Goal: Task Accomplishment & Management: Use online tool/utility

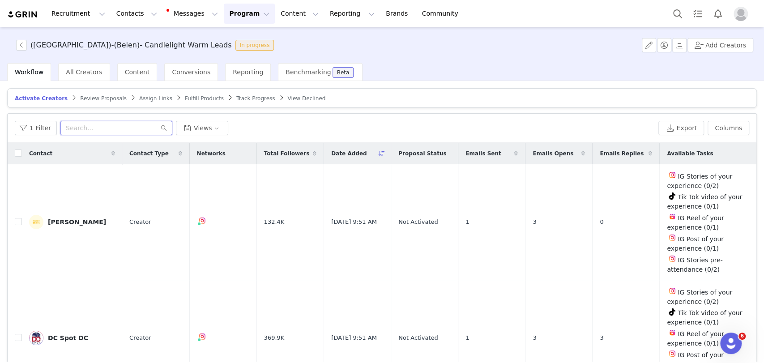
click at [103, 127] on input "text" at bounding box center [116, 128] width 112 height 14
paste input "dcspot"
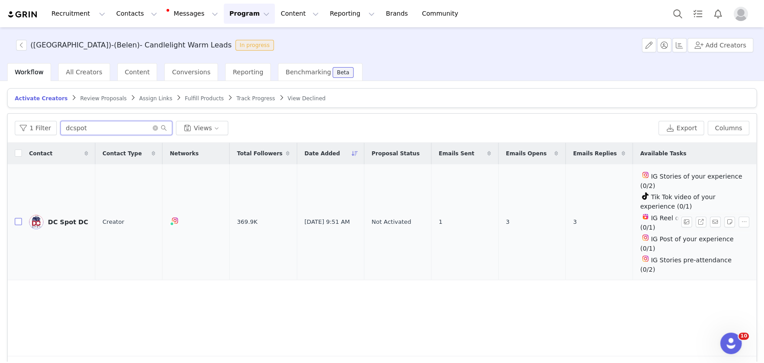
type input "dcspot"
click at [16, 218] on input "checkbox" at bounding box center [18, 221] width 7 height 7
checkbox input "true"
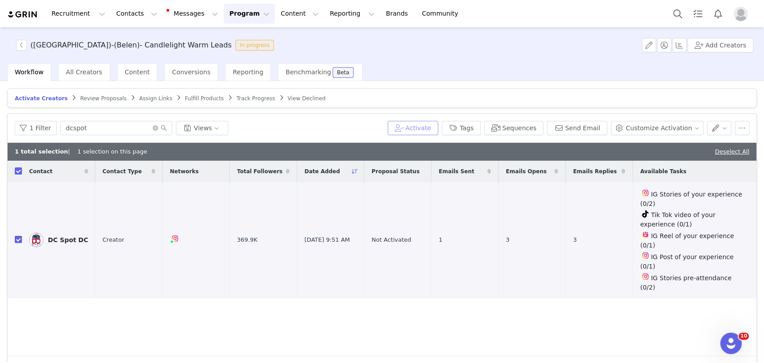
click at [424, 124] on button "Activate" at bounding box center [413, 128] width 51 height 14
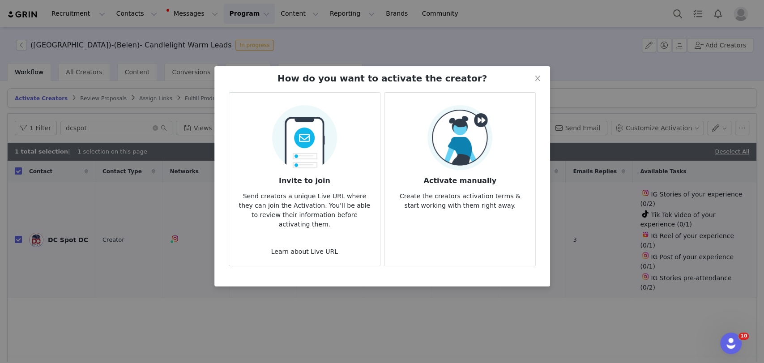
click at [451, 170] on h3 "Activate manually" at bounding box center [460, 178] width 137 height 16
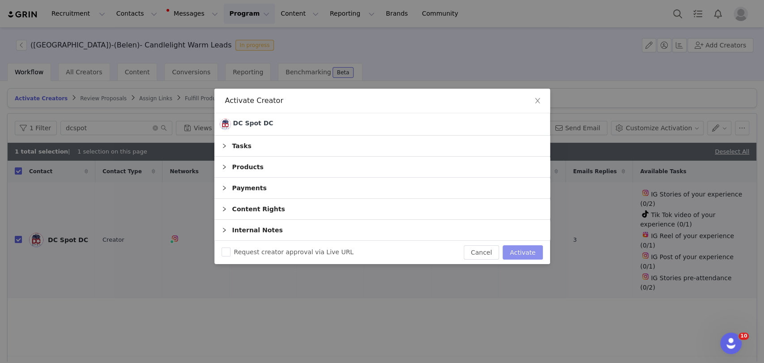
click at [530, 255] on button "Activate" at bounding box center [523, 252] width 40 height 14
checkbox input "false"
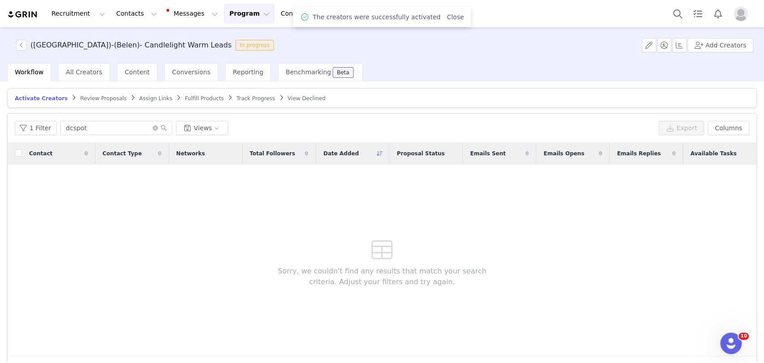
click at [139, 98] on span "Assign Links" at bounding box center [155, 98] width 33 height 6
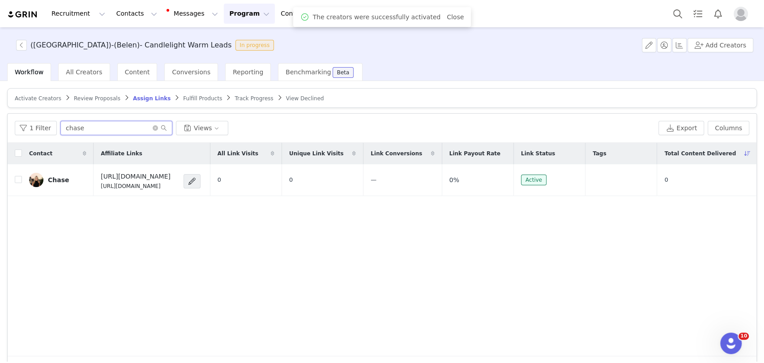
click at [105, 132] on input "chase" at bounding box center [116, 128] width 112 height 14
paste input "dcspot"
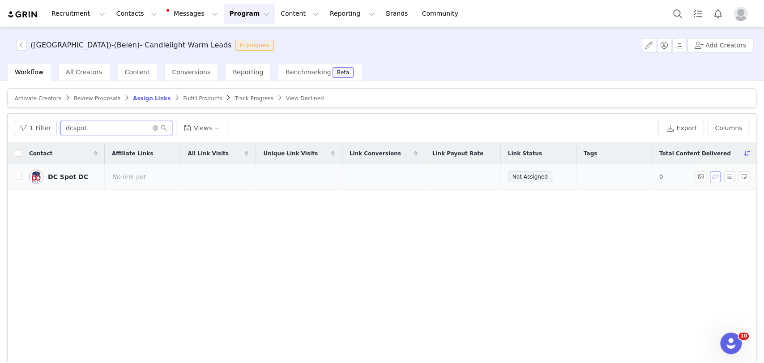
type input "dcspot"
click at [710, 177] on button "button" at bounding box center [715, 176] width 11 height 11
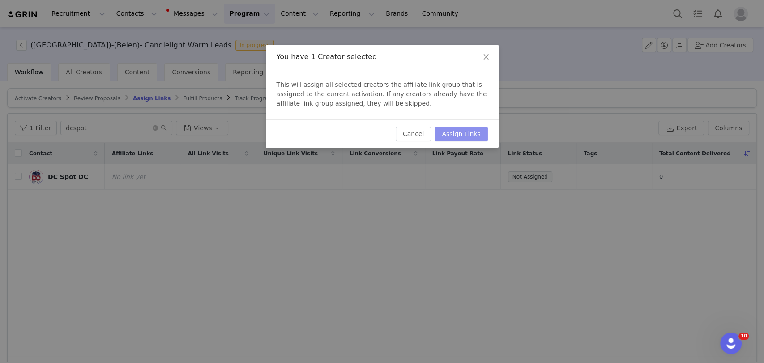
click at [451, 133] on button "Assign Links" at bounding box center [461, 134] width 53 height 14
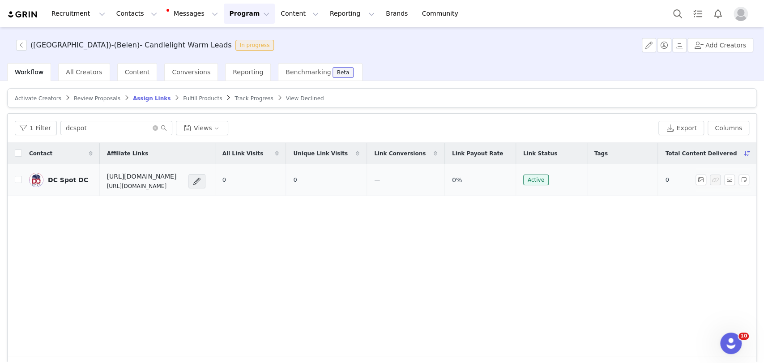
click at [60, 180] on div "DC Spot DC" at bounding box center [68, 179] width 40 height 7
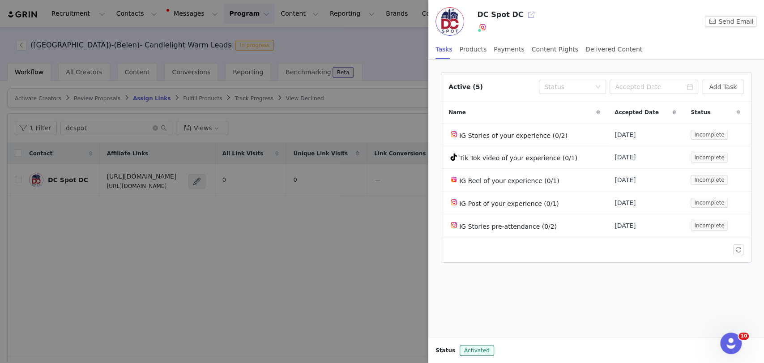
click at [526, 14] on button "button" at bounding box center [531, 15] width 14 height 14
click at [214, 259] on div at bounding box center [382, 181] width 764 height 363
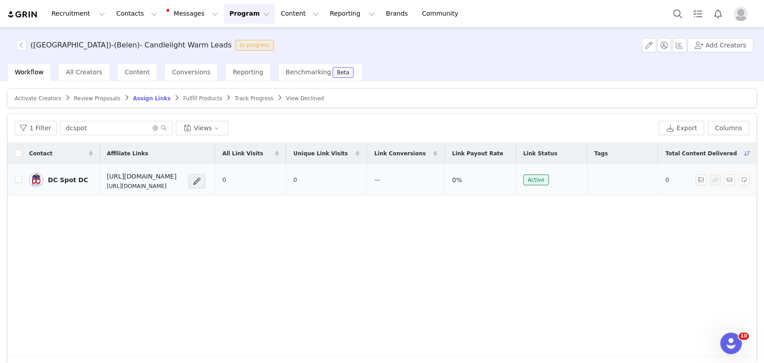
drag, startPoint x: 201, startPoint y: 187, endPoint x: 101, endPoint y: 190, distance: 100.3
click at [101, 190] on td "https://candlelightexperience.com/ https://glnk.io/z15l/candlelightxdcspot" at bounding box center [157, 180] width 115 height 32
copy p "https://glnk.io/z15l/candlelightxdcspot"
click at [724, 175] on button "button" at bounding box center [729, 180] width 11 height 11
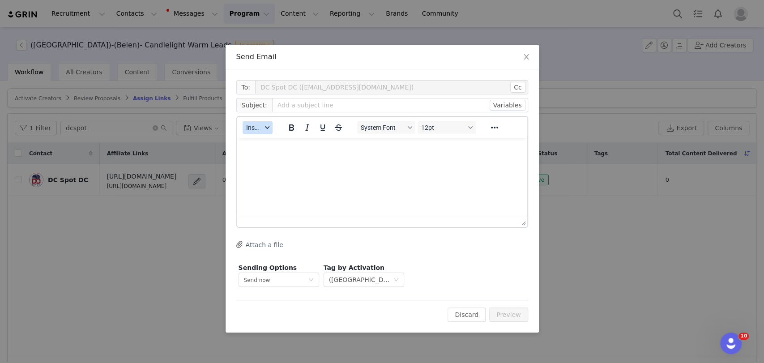
click at [254, 128] on span "Insert" at bounding box center [254, 127] width 16 height 7
click at [271, 145] on div "Insert Template" at bounding box center [290, 143] width 81 height 11
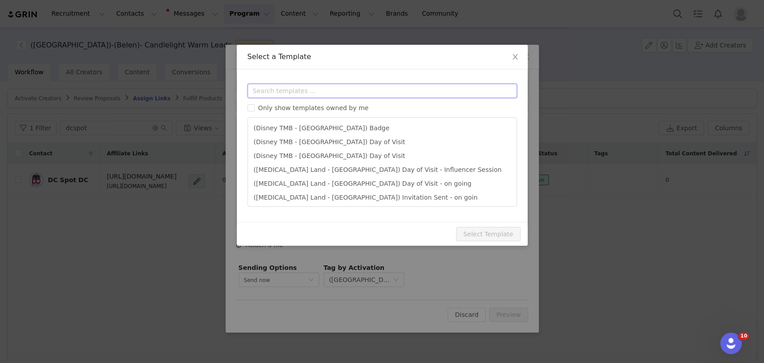
click at [276, 91] on input "text" at bounding box center [382, 91] width 269 height 14
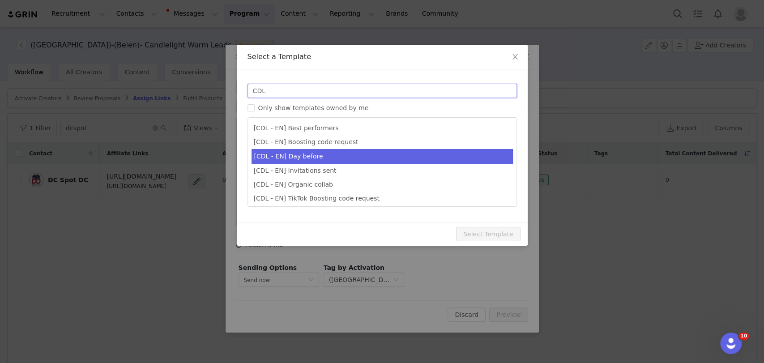
type input "CDL"
click at [298, 162] on li "[CDL - EN] Day before" at bounding box center [382, 156] width 261 height 15
type input "Your Candlelight Concert is almost here! 🕯️"
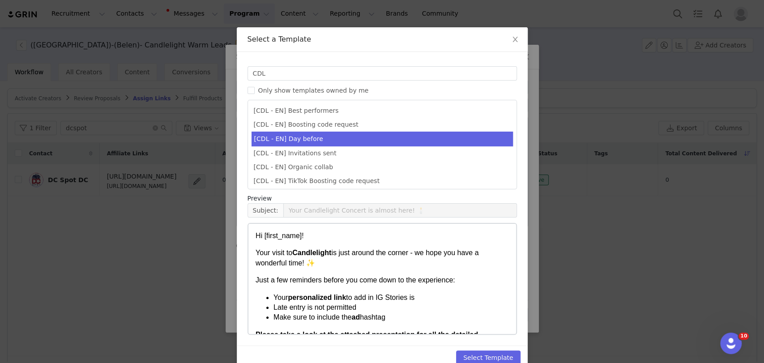
scroll to position [34, 0]
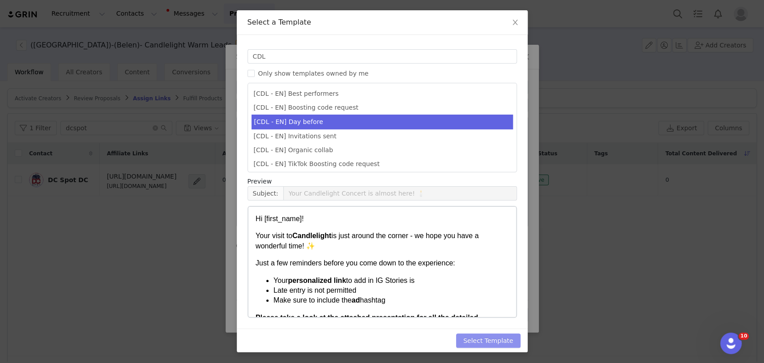
click at [490, 334] on button "Select Template" at bounding box center [488, 341] width 64 height 14
type input "Your Candlelight Concert is almost here! 🕯️"
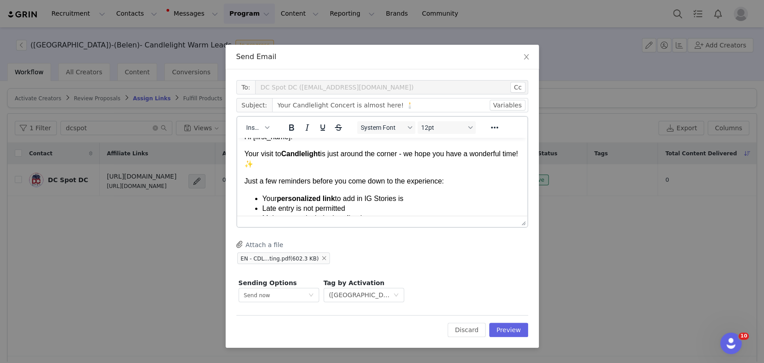
scroll to position [50, 0]
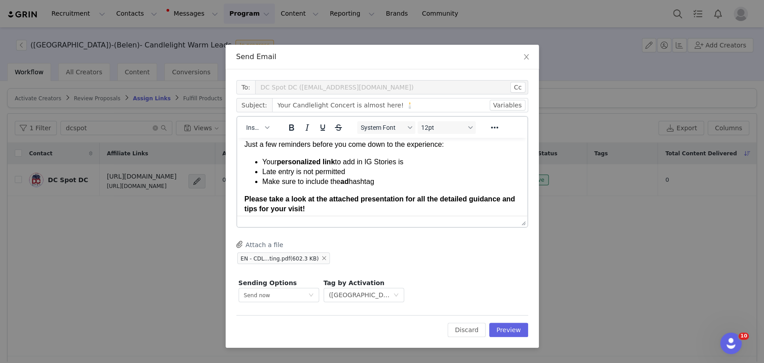
click at [413, 166] on li "Your personalized link to add in IG Stories is" at bounding box center [391, 162] width 258 height 10
click at [408, 167] on li "Your personalized link to add in IG Stories is https://glnk.io/z15l/candlelight…" at bounding box center [391, 162] width 258 height 10
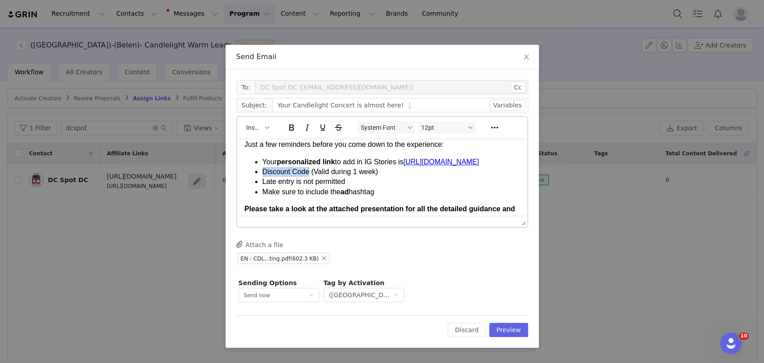
drag, startPoint x: 308, startPoint y: 183, endPoint x: 264, endPoint y: 184, distance: 43.9
click at [264, 177] on li "Discount Code (Valid during 1 week)" at bounding box center [391, 172] width 258 height 10
click at [290, 121] on button "Bold" at bounding box center [290, 127] width 15 height 13
click at [316, 177] on li "Discount Code (Valid during 1 week)" at bounding box center [391, 172] width 258 height 10
click at [291, 175] on strong "Discount Code" at bounding box center [287, 172] width 51 height 8
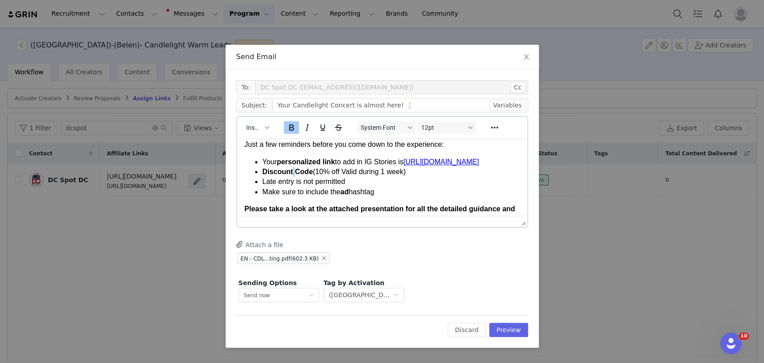
click at [291, 175] on strong "Discount Code" at bounding box center [287, 172] width 51 height 8
click at [312, 177] on li "Discount Code (10% off Valid during 1 week)" at bounding box center [391, 172] width 258 height 10
click at [325, 175] on span "CDLDCSPOT" at bounding box center [336, 172] width 44 height 8
click at [352, 177] on li "Discount Code CDLDCSPOT (10% off Valid during 1 week)" at bounding box center [391, 172] width 258 height 10
click at [333, 175] on span "CDLDCSPOT" at bounding box center [336, 172] width 44 height 8
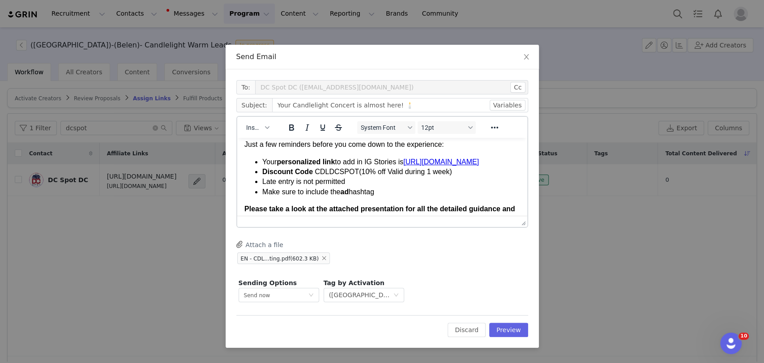
click at [333, 175] on span "CDLDCSPOT" at bounding box center [336, 172] width 44 height 8
click at [357, 177] on li "Discount Code CDLDCSPOT (10% off Valid during 1 week)" at bounding box center [391, 172] width 258 height 10
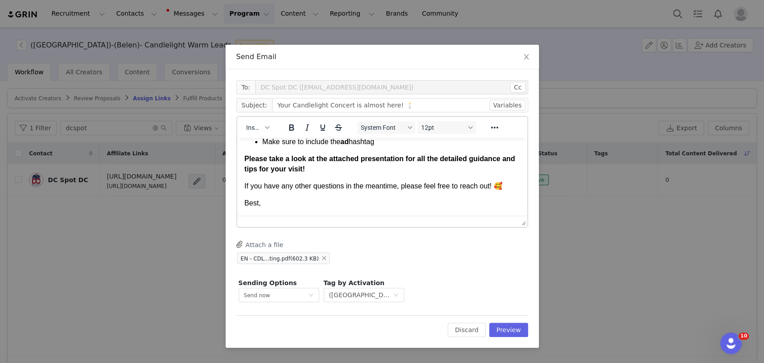
scroll to position [109, 0]
click at [289, 200] on p "Best," at bounding box center [382, 203] width 276 height 10
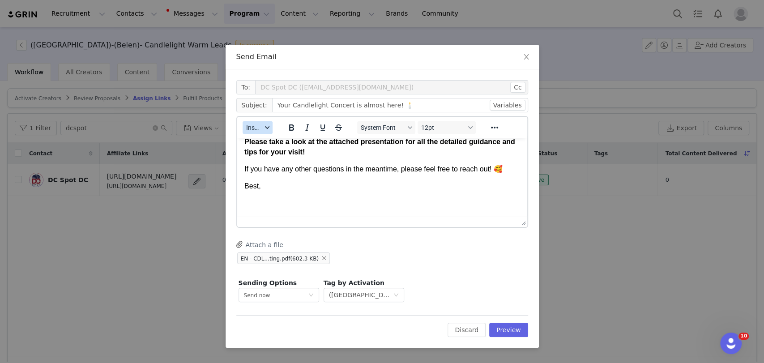
click at [249, 133] on button "Insert" at bounding box center [258, 127] width 30 height 13
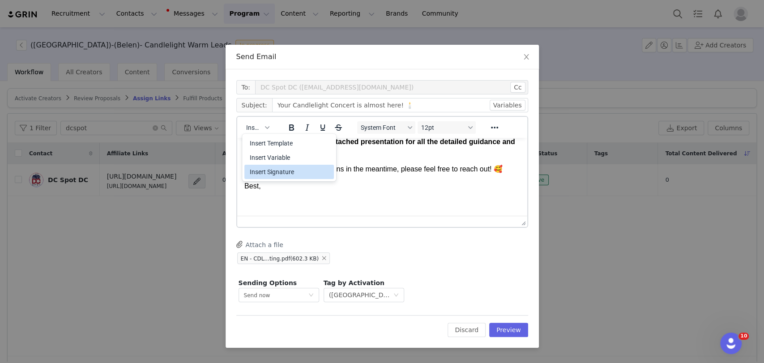
click at [269, 172] on div "Insert Signature" at bounding box center [290, 172] width 81 height 11
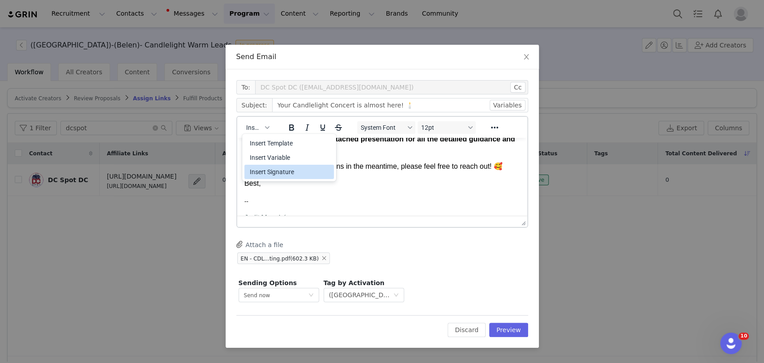
scroll to position [309, 0]
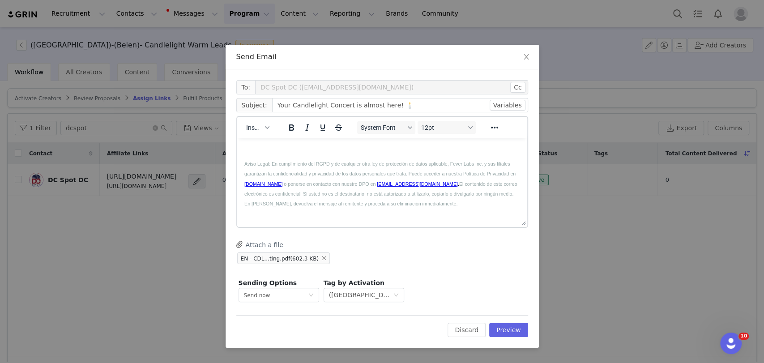
click at [255, 302] on div "Sending Options Send now This will be sent outside of your set email hours . Ta…" at bounding box center [382, 290] width 292 height 28
click at [251, 295] on span "Send now" at bounding box center [257, 295] width 26 height 6
click at [263, 327] on span "Schedule for later" at bounding box center [268, 328] width 48 height 6
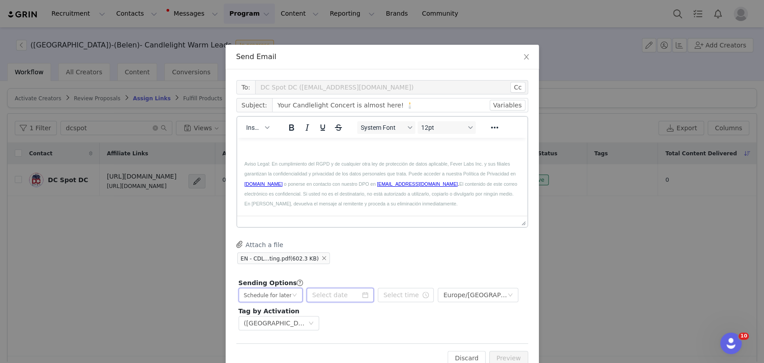
click at [334, 293] on input at bounding box center [340, 295] width 67 height 14
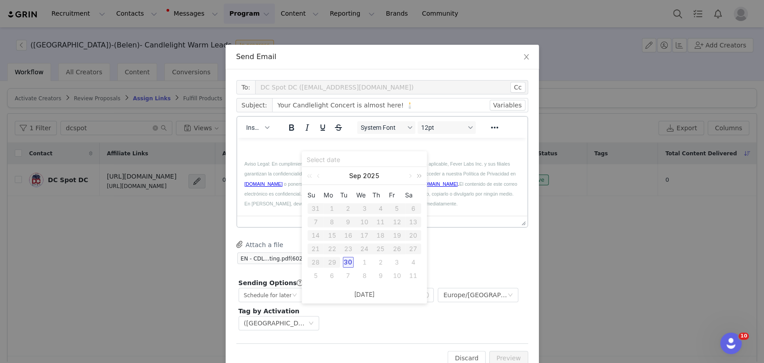
click at [412, 173] on link at bounding box center [418, 176] width 12 height 18
click at [318, 175] on link at bounding box center [319, 176] width 8 height 18
click at [309, 176] on link at bounding box center [311, 176] width 12 height 18
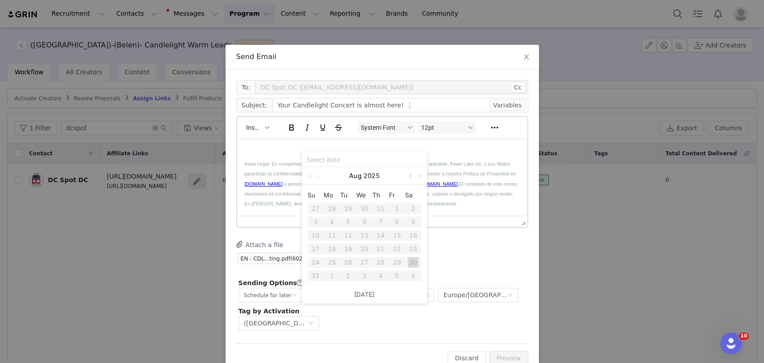
click at [410, 174] on link at bounding box center [410, 176] width 8 height 18
click at [381, 207] on div "4" at bounding box center [380, 208] width 11 height 11
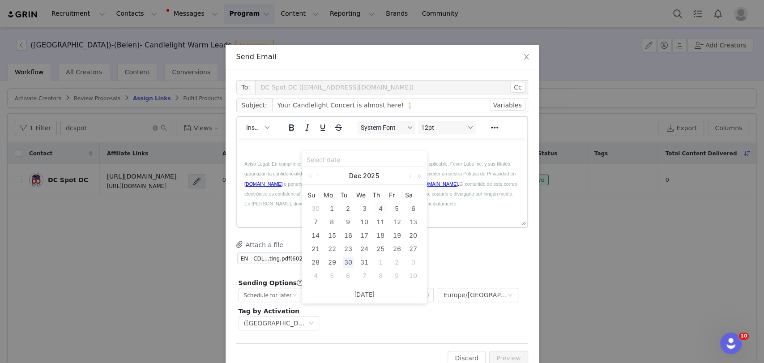
type input "2025-12-04"
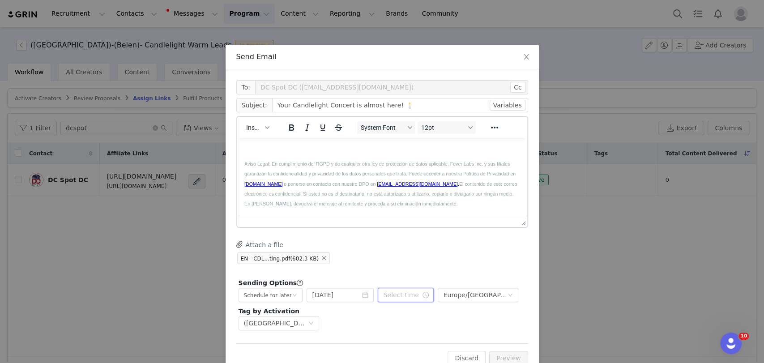
click at [389, 293] on input "text" at bounding box center [406, 295] width 56 height 14
click at [430, 219] on li "pm" at bounding box center [435, 224] width 25 height 14
type input "5:20 pm"
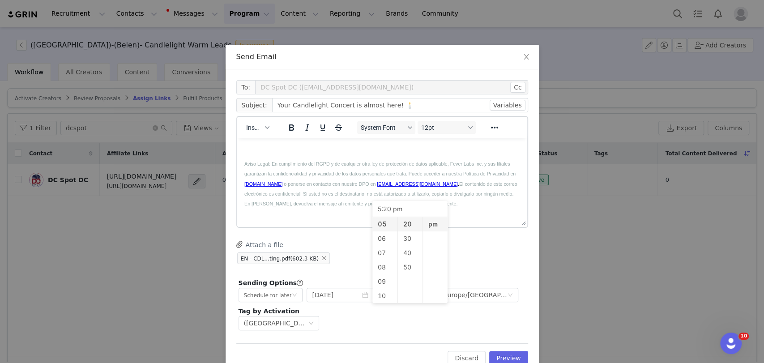
click at [473, 248] on div "Attach a file EN - CDL...ting.pdf (602.3 KB)" at bounding box center [382, 252] width 292 height 25
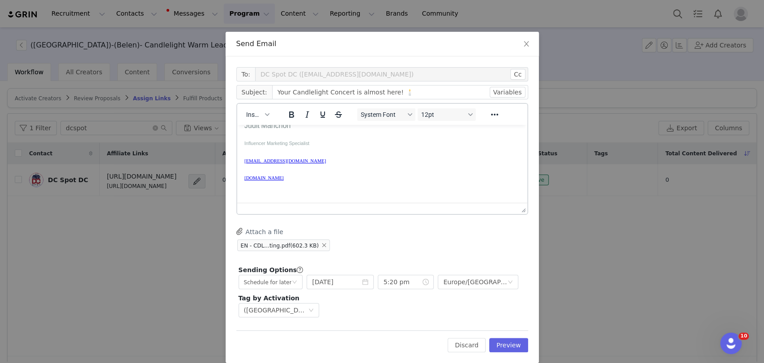
scroll to position [24, 0]
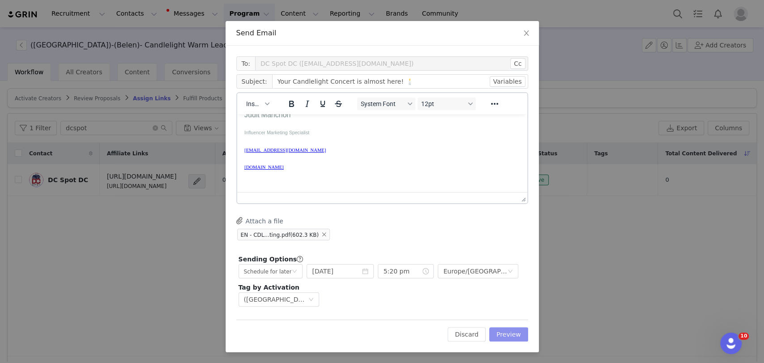
click at [509, 337] on button "Preview" at bounding box center [508, 334] width 39 height 14
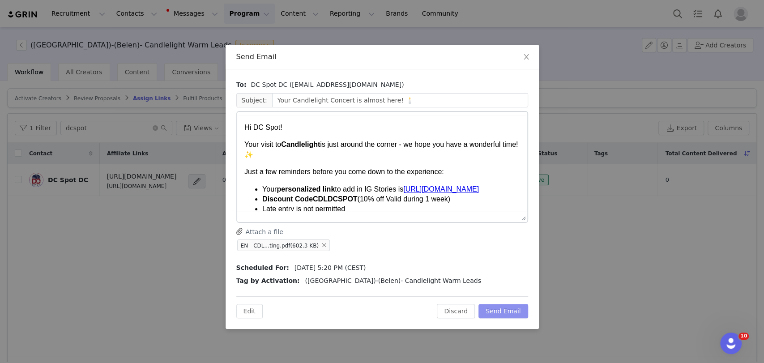
scroll to position [0, 0]
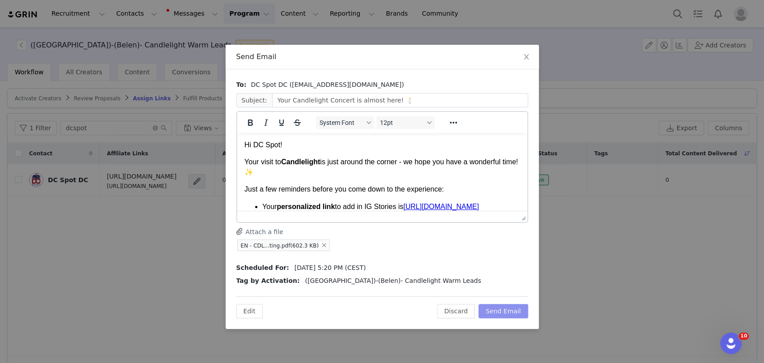
click at [512, 312] on button "Send Email" at bounding box center [504, 311] width 50 height 14
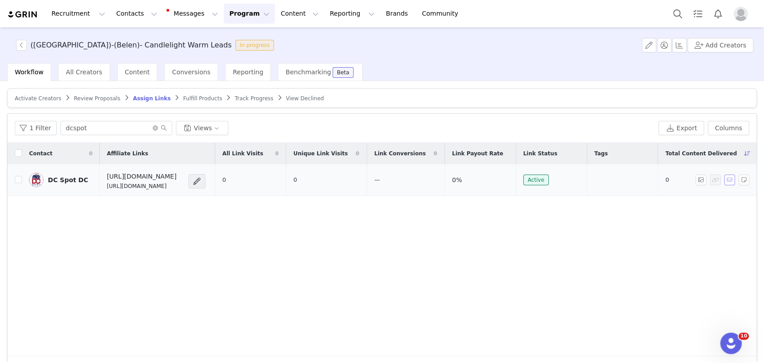
click at [724, 178] on button "button" at bounding box center [729, 180] width 11 height 11
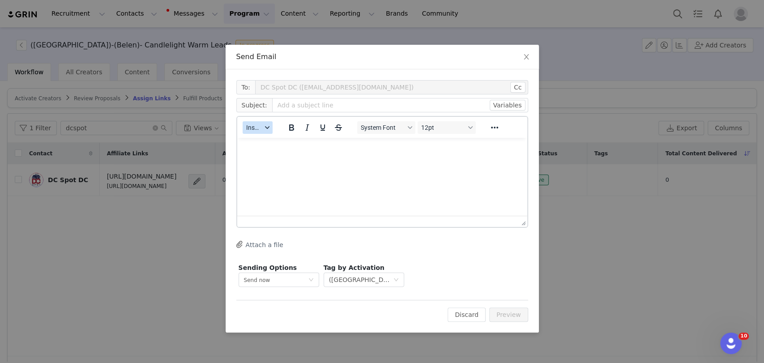
click at [262, 131] on button "Insert" at bounding box center [258, 127] width 30 height 13
click at [273, 143] on div "Insert Template" at bounding box center [290, 143] width 81 height 11
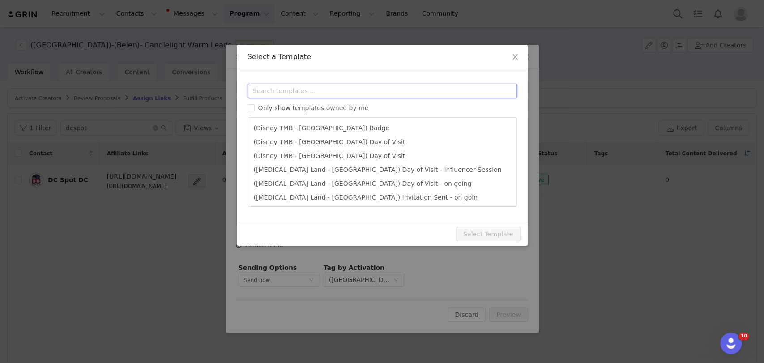
click at [284, 88] on input "text" at bounding box center [382, 91] width 269 height 14
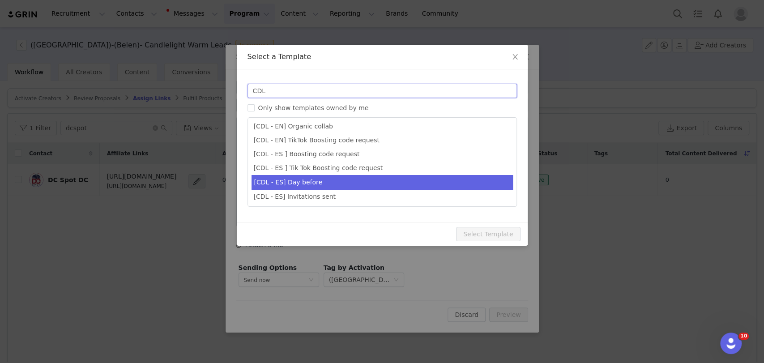
scroll to position [8, 0]
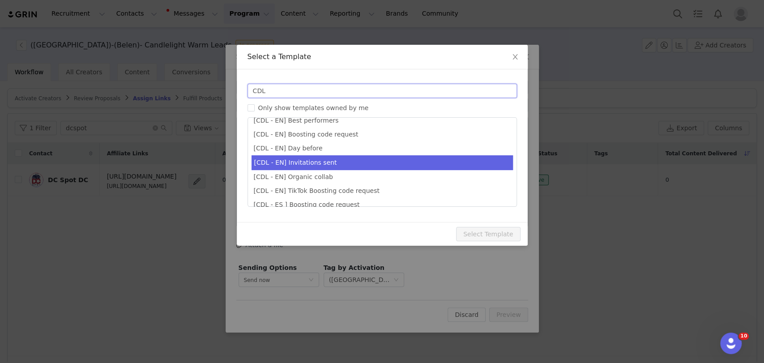
type input "CDL"
click at [304, 162] on li "[CDL - EN] Invitations sent" at bounding box center [382, 162] width 261 height 15
type input "Your invitations for Candlelight have been requested! 🕯️✨"
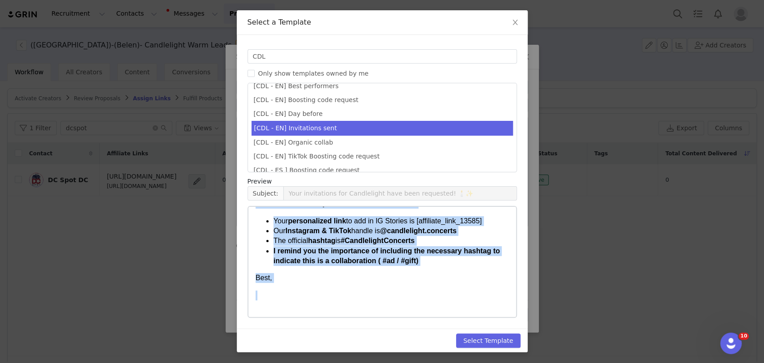
scroll to position [117, 0]
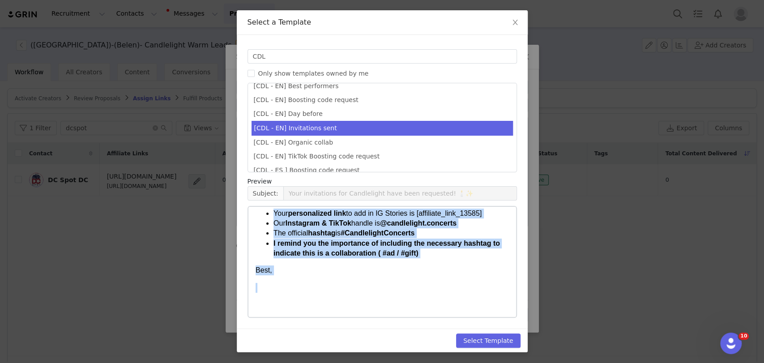
drag, startPoint x: 255, startPoint y: 218, endPoint x: 441, endPoint y: 355, distance: 230.9
click at [441, 317] on html "Hi [first_name]! I have already requested your invitations for concert (date, t…" at bounding box center [382, 204] width 268 height 228
copy body "Hi [first_name]! I have already requested your invitations for concert (date, t…"
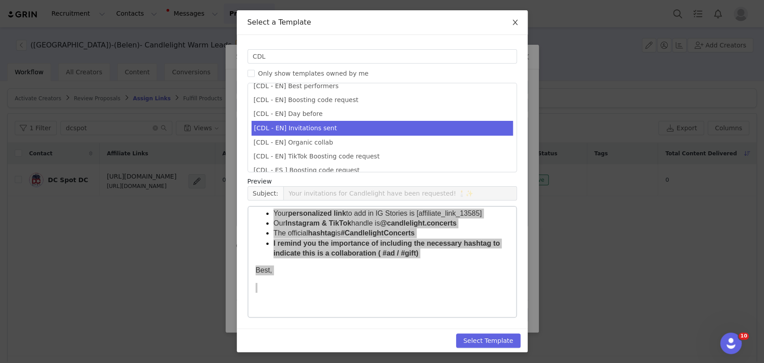
click at [512, 19] on icon "icon: close" at bounding box center [515, 22] width 7 height 7
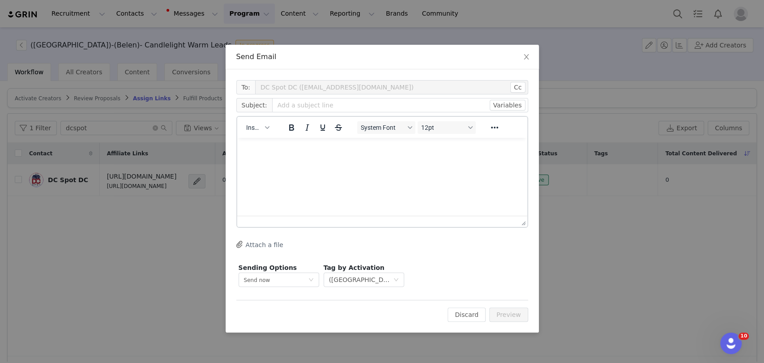
scroll to position [0, 0]
click at [528, 56] on icon "icon: close" at bounding box center [526, 56] width 7 height 7
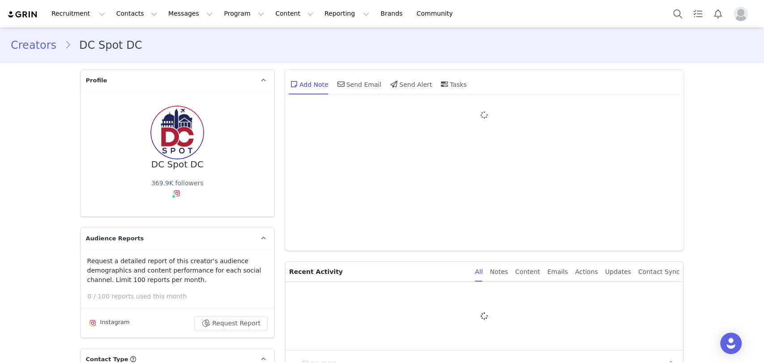
type input "+1 (United States)"
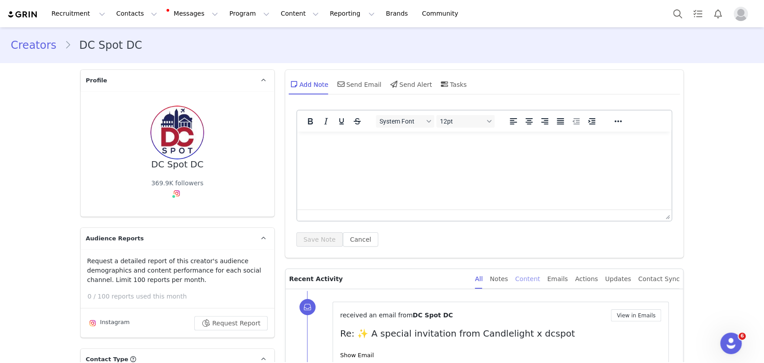
click at [540, 278] on div "Content" at bounding box center [527, 279] width 25 height 20
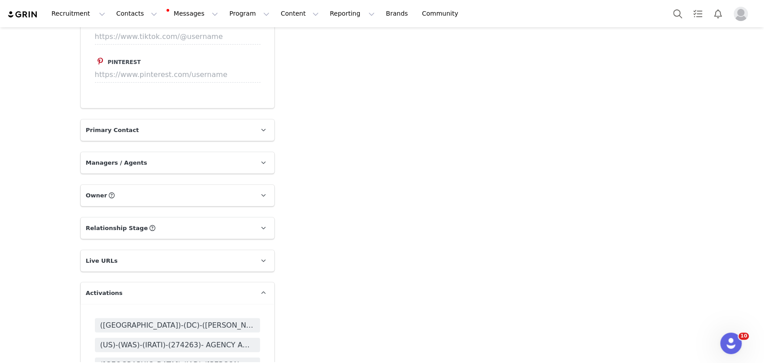
scroll to position [1641, 0]
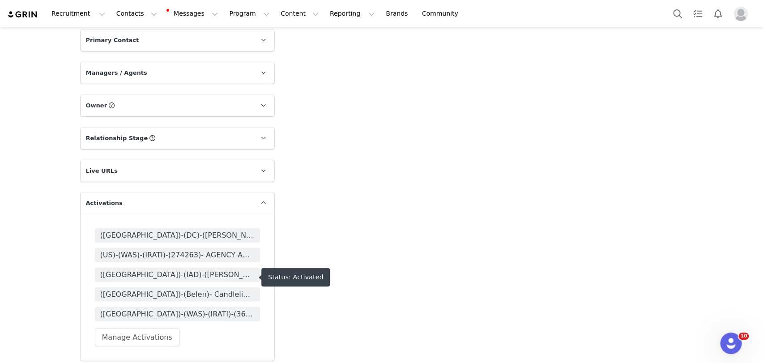
click at [157, 289] on span "(US)-(Belen)- Candlelight Warm Leads" at bounding box center [177, 294] width 154 height 11
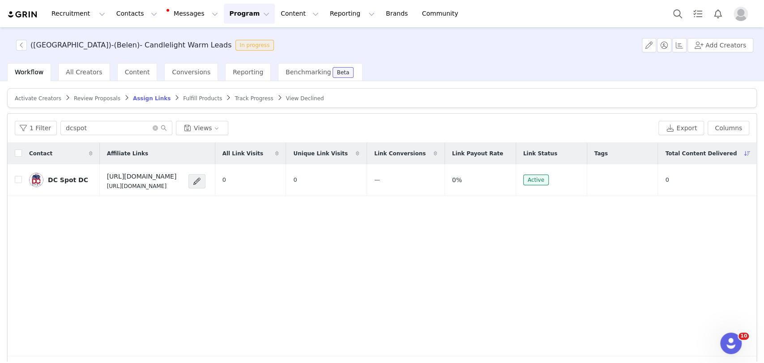
click at [25, 87] on div "Activate Creators Review Proposals Assign Links Fulfill Products Track Progress…" at bounding box center [382, 221] width 764 height 281
click at [29, 90] on article "Activate Creators Review Proposals Assign Links Fulfill Products Track Progress…" at bounding box center [382, 98] width 750 height 20
click at [32, 95] on span "Activate Creators" at bounding box center [38, 98] width 47 height 6
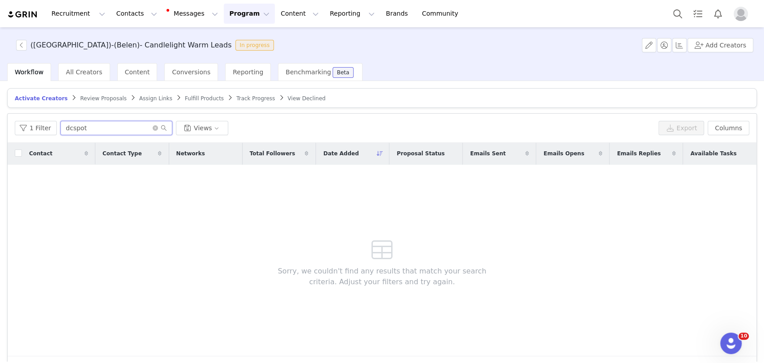
click at [89, 133] on input "dcspot" at bounding box center [116, 128] width 112 height 14
paste input "melbumami"
type input "melbumami"
click at [146, 95] on span "Assign Links" at bounding box center [155, 98] width 33 height 6
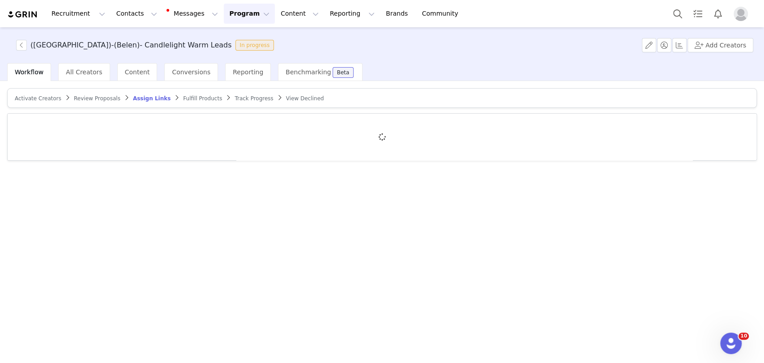
click at [146, 95] on span "Assign Links" at bounding box center [152, 98] width 38 height 6
click at [140, 95] on span "Assign Links" at bounding box center [152, 98] width 38 height 6
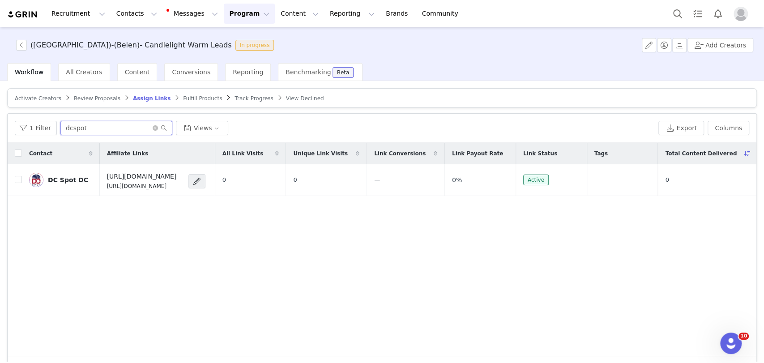
click at [104, 121] on input "dcspot" at bounding box center [116, 128] width 112 height 14
paste input "melbumami"
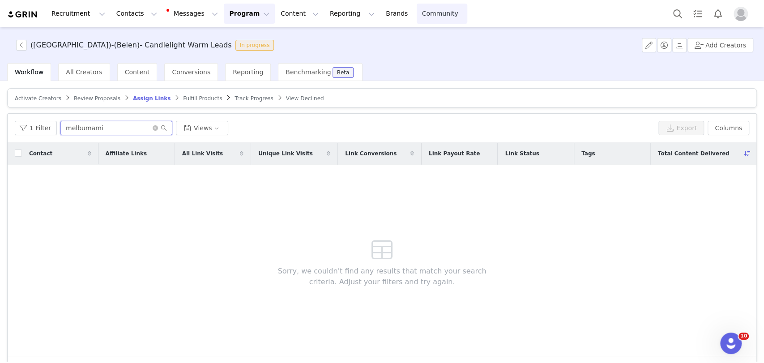
type input "melbumami"
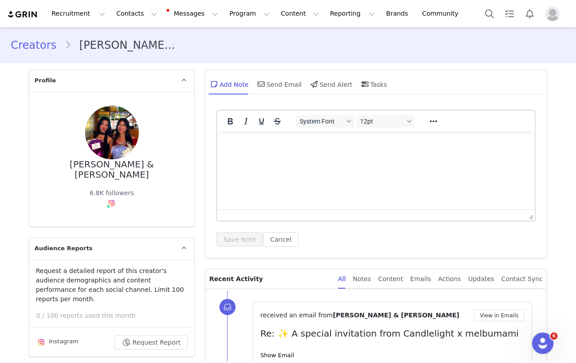
type input "+1 ([GEOGRAPHIC_DATA])"
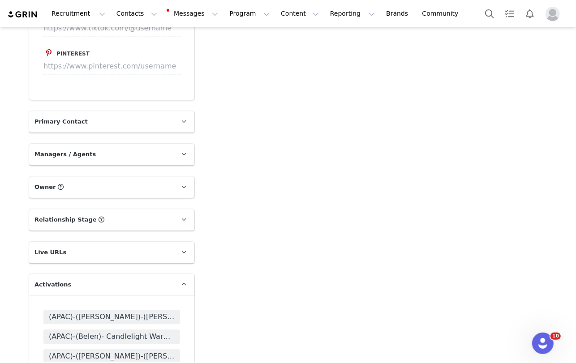
scroll to position [1691, 0]
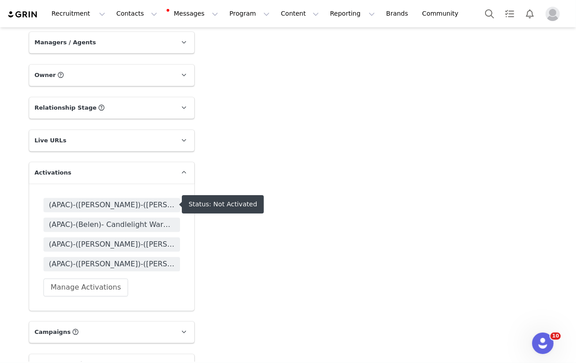
click at [124, 219] on span "(APAC)-(Belen)- Candlelight Warm Leads" at bounding box center [112, 224] width 126 height 11
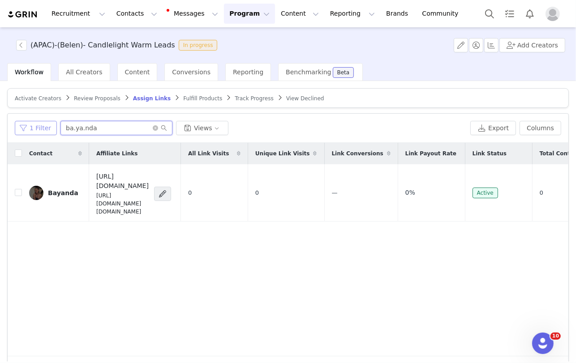
drag, startPoint x: 120, startPoint y: 122, endPoint x: 50, endPoint y: 123, distance: 69.4
click at [50, 123] on div "1 Filter ba.ya.nda Views" at bounding box center [241, 128] width 452 height 14
click at [49, 97] on span "Activate Creators" at bounding box center [38, 98] width 47 height 6
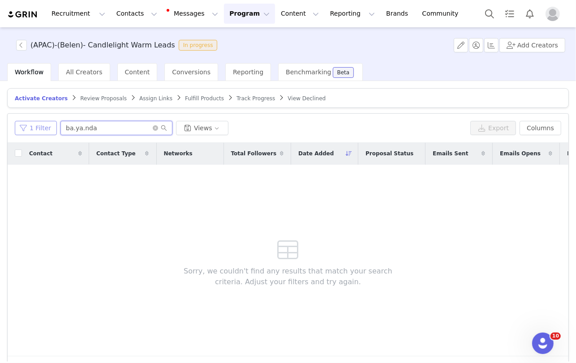
drag, startPoint x: 100, startPoint y: 122, endPoint x: 45, endPoint y: 124, distance: 55.6
click at [45, 124] on div "1 Filter ba.ya.nda Views" at bounding box center [241, 128] width 452 height 14
paste input "melbumami"
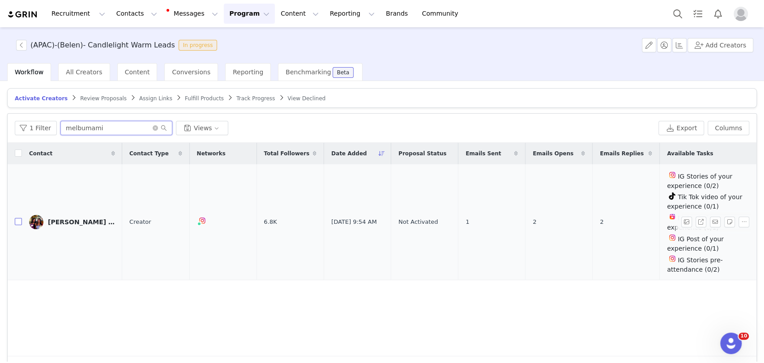
type input "melbumami"
click at [17, 220] on input "checkbox" at bounding box center [18, 221] width 7 height 7
checkbox input "true"
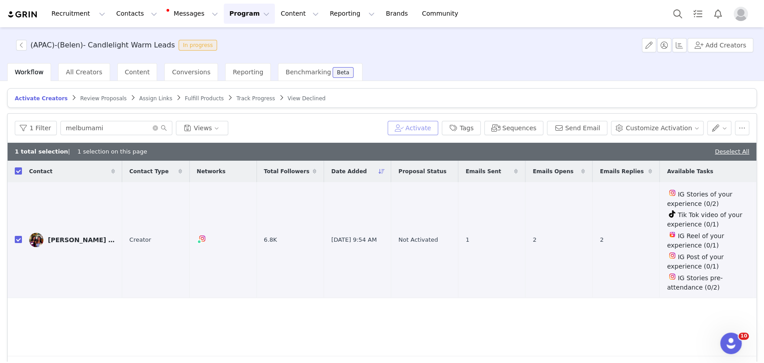
click at [423, 130] on button "Activate" at bounding box center [413, 128] width 51 height 14
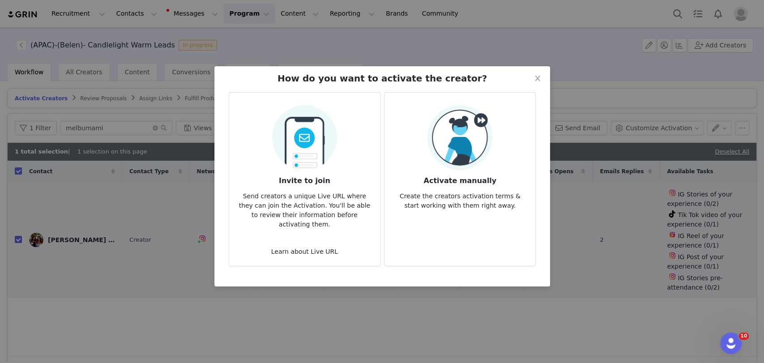
click at [448, 136] on img at bounding box center [460, 137] width 65 height 65
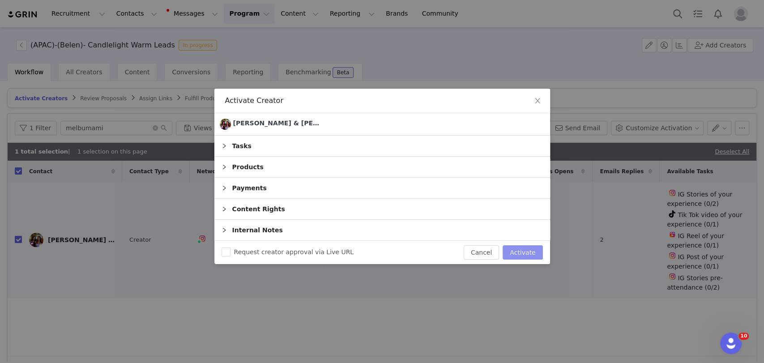
click at [528, 250] on button "Activate" at bounding box center [523, 252] width 40 height 14
checkbox input "false"
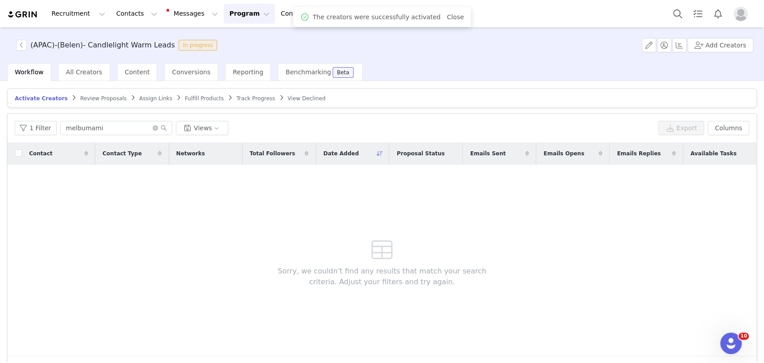
click at [139, 96] on span "Assign Links" at bounding box center [155, 98] width 33 height 6
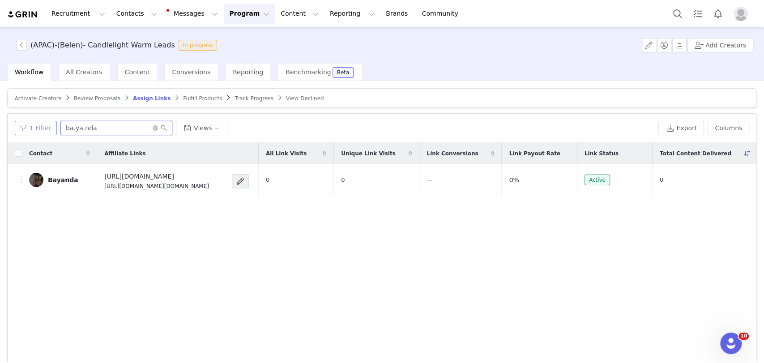
drag, startPoint x: 96, startPoint y: 126, endPoint x: 47, endPoint y: 129, distance: 49.8
click at [47, 129] on div "1 Filter ba.ya.nda Views" at bounding box center [335, 128] width 640 height 14
paste input "melbumami"
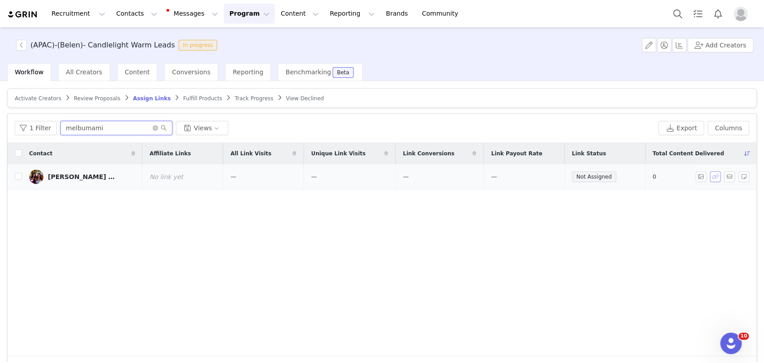
type input "melbumami"
click at [575, 176] on button "button" at bounding box center [715, 176] width 11 height 11
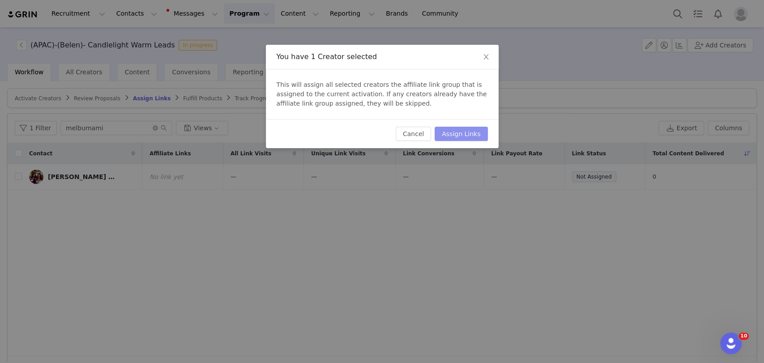
click at [469, 131] on button "Assign Links" at bounding box center [461, 134] width 53 height 14
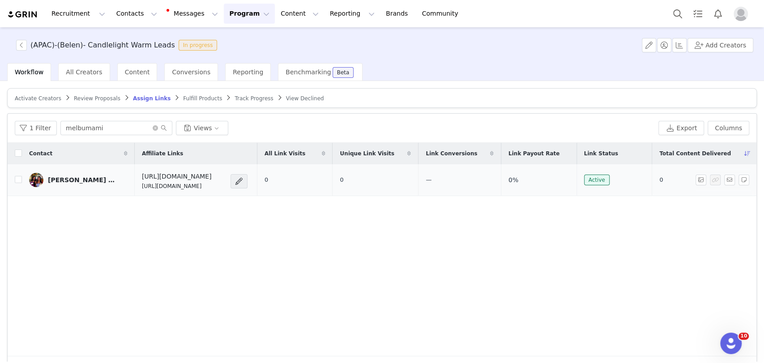
drag, startPoint x: 235, startPoint y: 188, endPoint x: 120, endPoint y: 187, distance: 115.0
click at [135, 188] on td "https://candlelightexperience.com/ https://glnk.io/z15l/candlelightxmelbumami" at bounding box center [196, 180] width 122 height 32
copy p "https://glnk.io/z15l/candlelightxmelbumami"
click at [575, 180] on button "button" at bounding box center [729, 180] width 11 height 11
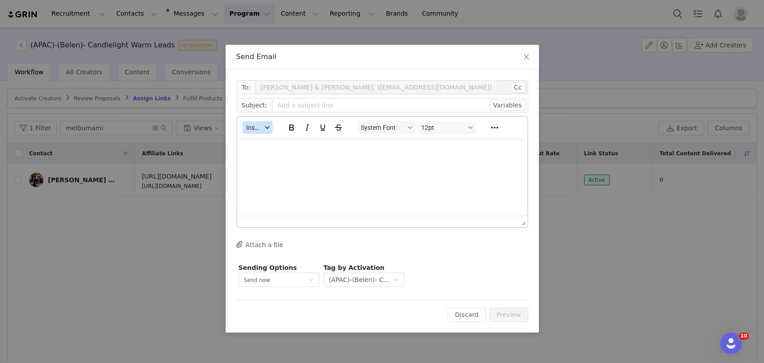
click at [257, 131] on span "Insert" at bounding box center [254, 127] width 16 height 7
click at [269, 141] on div "Insert Template" at bounding box center [290, 143] width 81 height 11
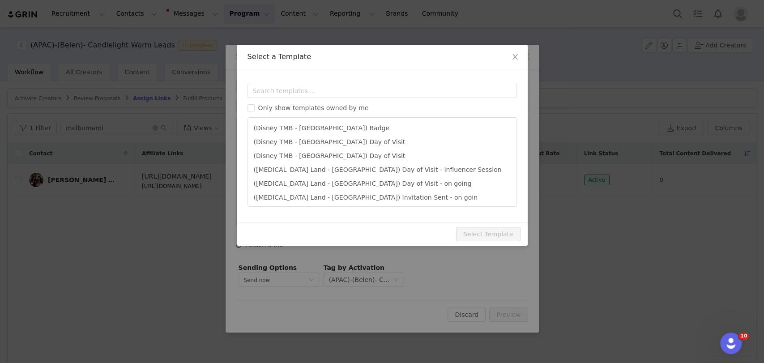
click at [281, 83] on div "Templates Only show templates owned by me (Disney TMB - Abu Dhabi) Badge (Disne…" at bounding box center [382, 145] width 291 height 153
click at [281, 92] on input "text" at bounding box center [382, 91] width 269 height 14
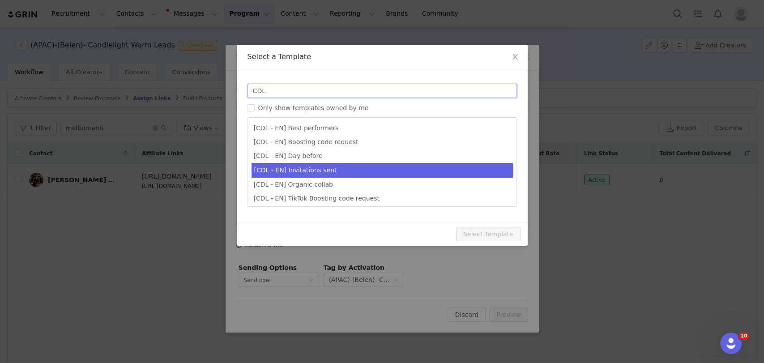
type input "CDL"
click at [302, 169] on li "[CDL - EN] Invitations sent" at bounding box center [382, 170] width 261 height 15
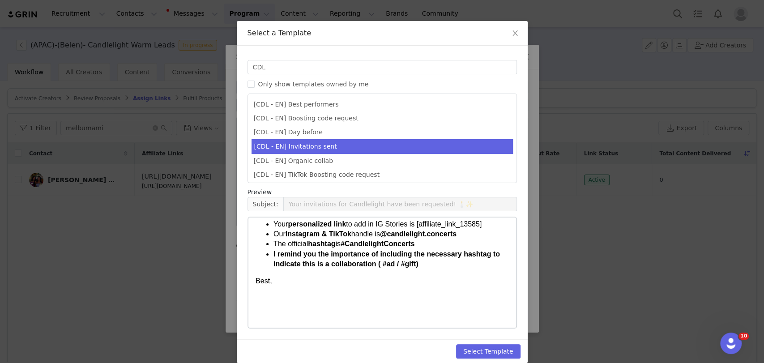
scroll to position [34, 0]
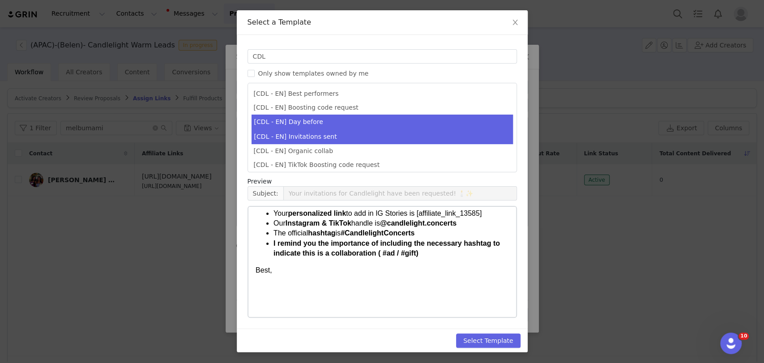
click at [303, 120] on li "[CDL - EN] Day before" at bounding box center [382, 122] width 261 height 15
type input "Your Candlelight Concert is almost here! 🕯️"
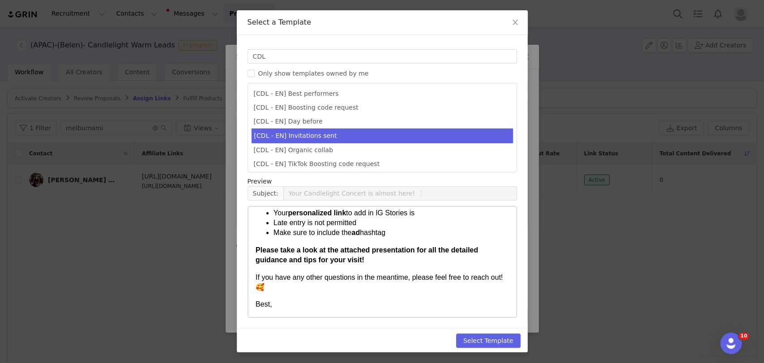
scroll to position [67, 0]
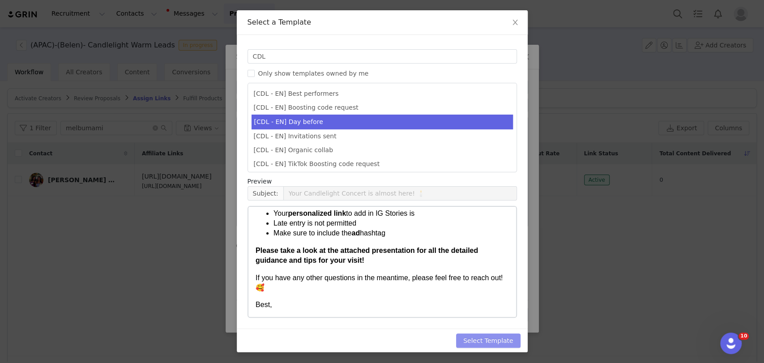
click at [491, 336] on button "Select Template" at bounding box center [488, 341] width 64 height 14
type input "Your Candlelight Concert is almost here! 🕯️"
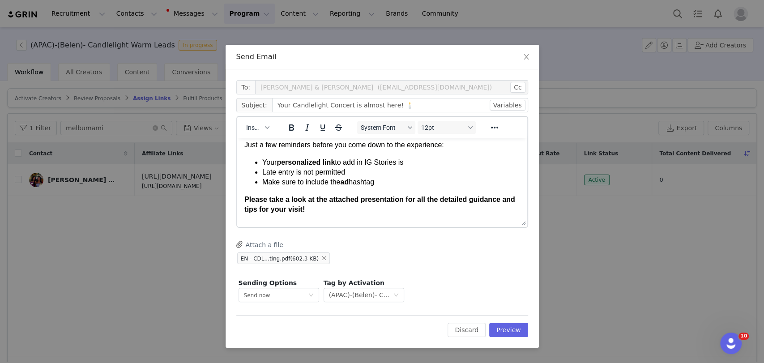
scroll to position [90, 0]
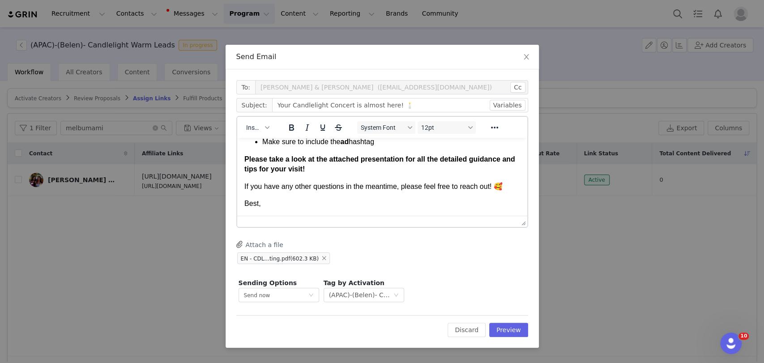
click at [306, 203] on p "Best," at bounding box center [382, 204] width 276 height 10
click at [291, 201] on p "Best," at bounding box center [382, 204] width 276 height 10
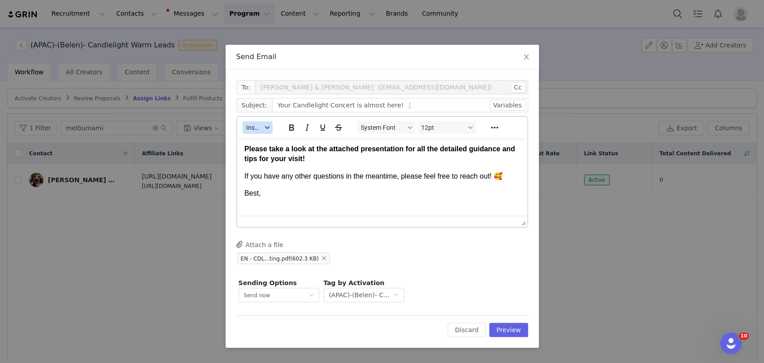
click at [259, 130] on span "Insert" at bounding box center [254, 127] width 16 height 7
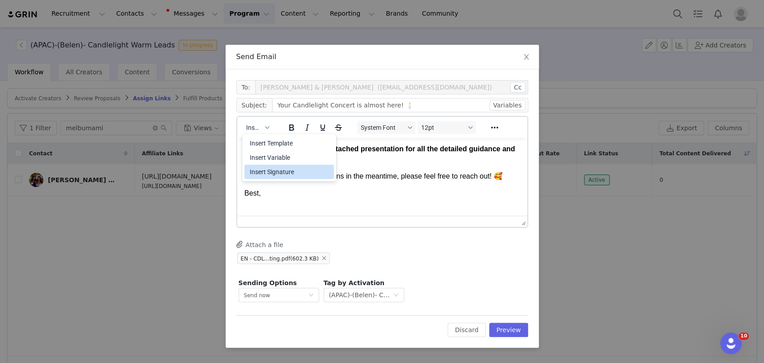
click at [278, 174] on div "Insert Signature" at bounding box center [290, 172] width 81 height 11
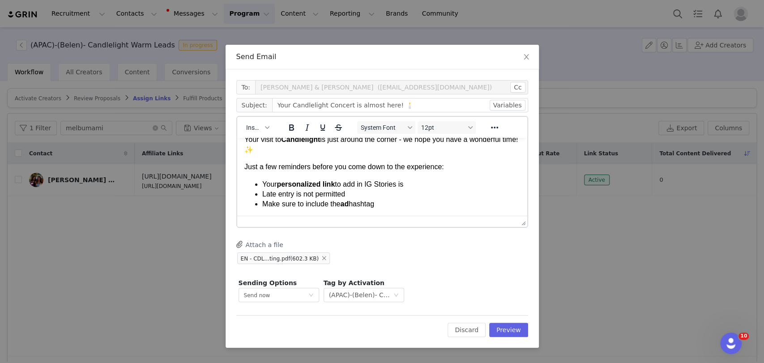
scroll to position [50, 0]
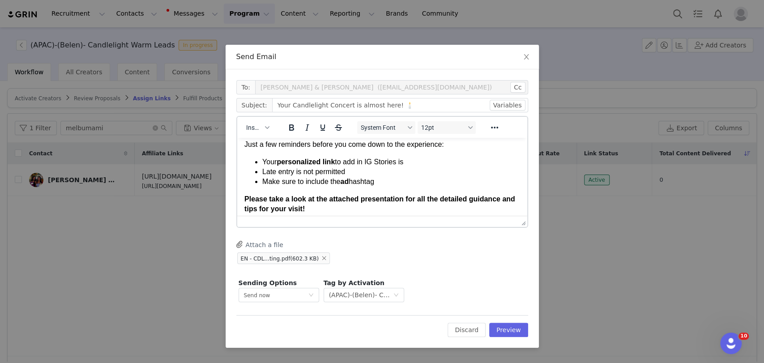
click at [409, 166] on li "Your personalized link to add in IG Stories is" at bounding box center [391, 162] width 258 height 10
click at [417, 167] on li "Your personalized link to add in IG Stories is https://glnk.io/z15l/candlelight…" at bounding box center [391, 162] width 258 height 10
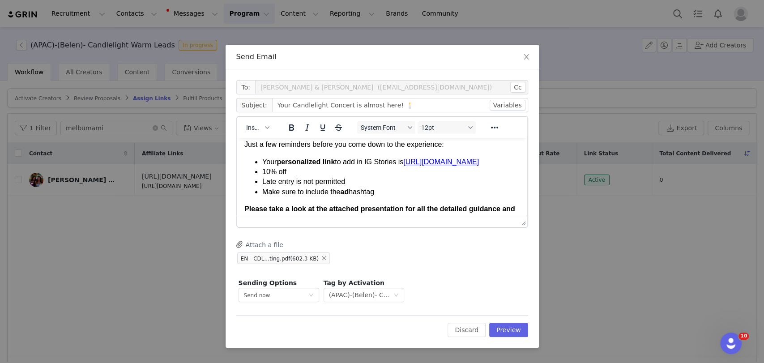
drag, startPoint x: 294, startPoint y: 181, endPoint x: 262, endPoint y: 181, distance: 31.8
click at [262, 177] on li "10% off" at bounding box center [391, 172] width 258 height 10
click at [414, 177] on li "Discount Code (10% off during 1 week) CDLMELBUMAMI" at bounding box center [391, 172] width 258 height 10
click at [343, 177] on li "Discount Code (10% off during 1 week) CDLMELBUMAMI" at bounding box center [391, 172] width 258 height 10
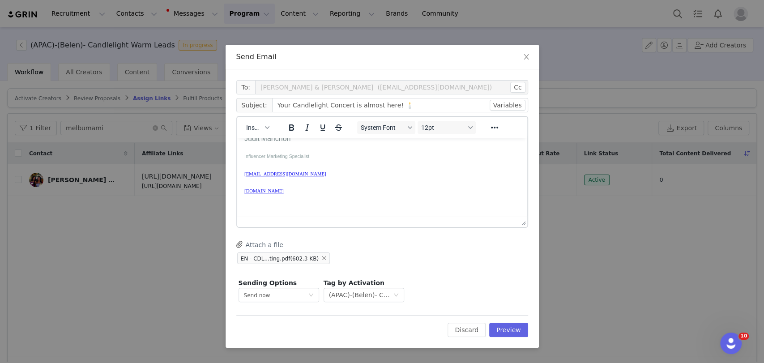
scroll to position [149, 0]
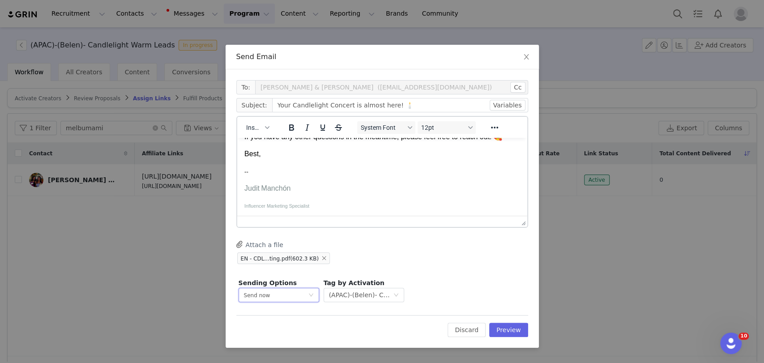
click at [266, 296] on span "Send now" at bounding box center [257, 295] width 26 height 6
click at [268, 330] on li "Schedule for later" at bounding box center [278, 328] width 81 height 15
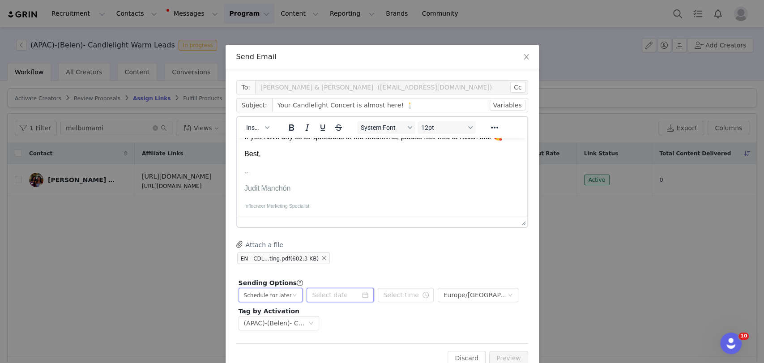
click at [336, 294] on input at bounding box center [340, 295] width 67 height 14
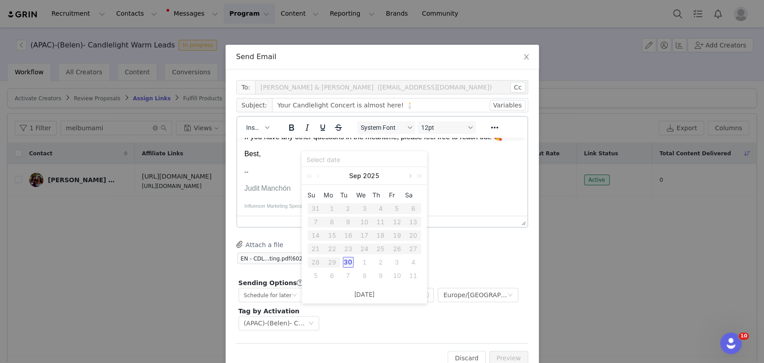
click at [410, 174] on link at bounding box center [410, 176] width 8 height 18
click at [316, 222] on div "5" at bounding box center [315, 222] width 11 height 11
type input "2025-10-05"
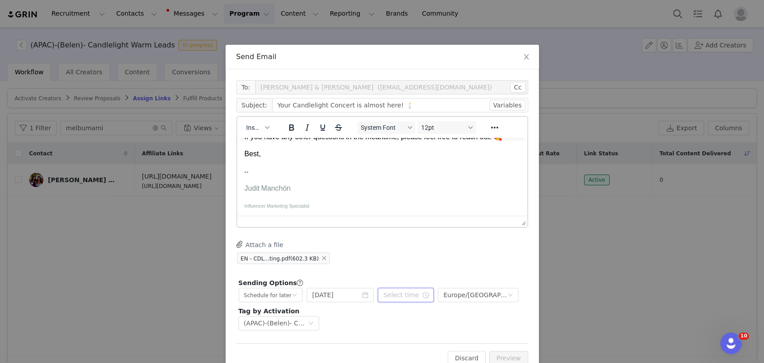
click at [390, 297] on input "text" at bounding box center [406, 295] width 56 height 14
click at [431, 219] on li "pm" at bounding box center [435, 224] width 25 height 14
type input "5:40 pm"
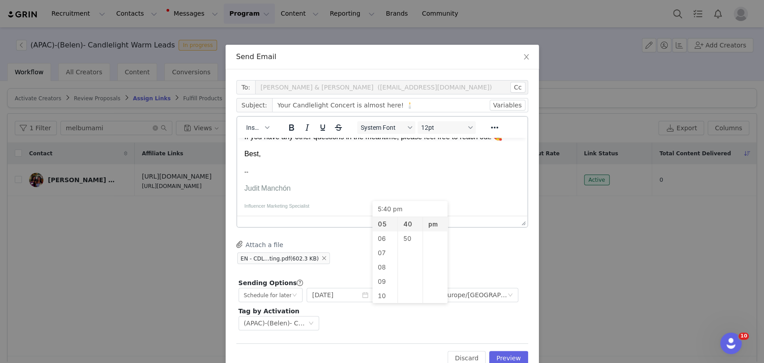
click at [485, 255] on div "EN - CDL...ting.pdf (602.3 KB)" at bounding box center [382, 258] width 292 height 13
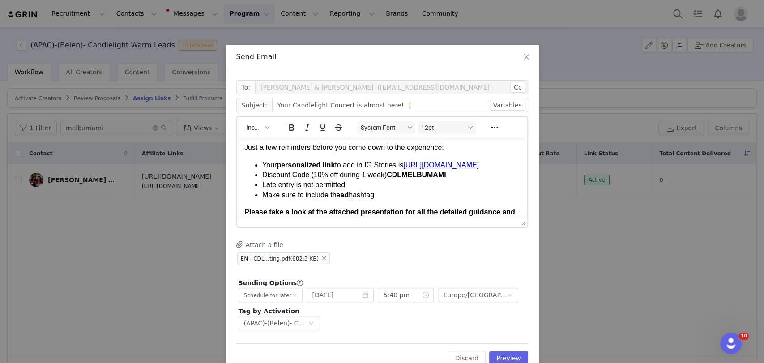
scroll to position [0, 0]
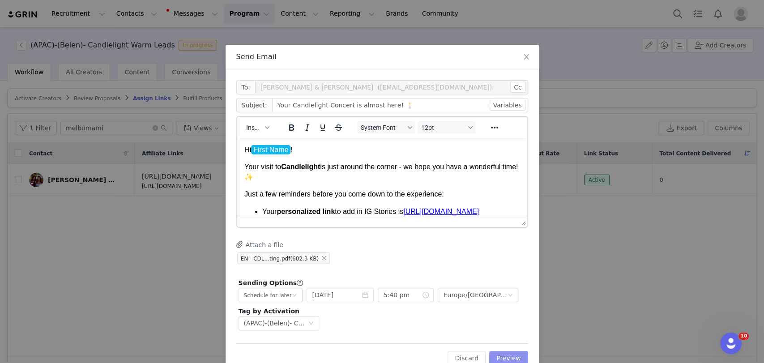
click at [512, 352] on button "Preview" at bounding box center [508, 358] width 39 height 14
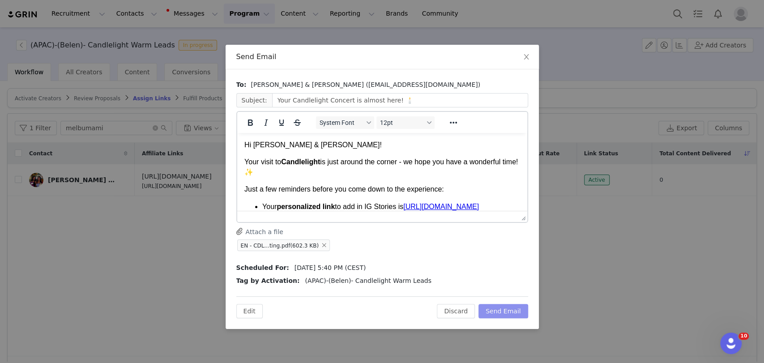
click at [501, 306] on button "Send Email" at bounding box center [504, 311] width 50 height 14
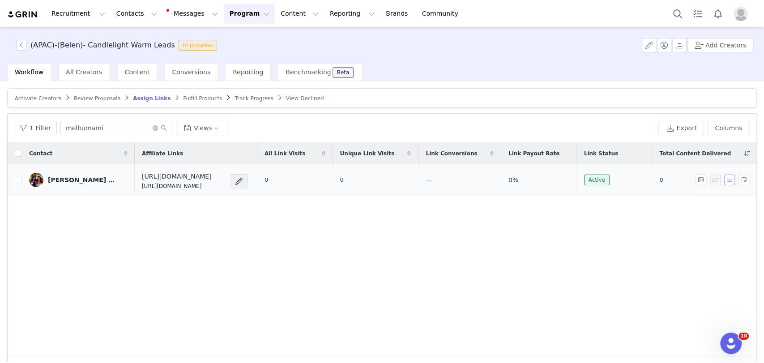
click at [575, 176] on button "button" at bounding box center [729, 180] width 11 height 11
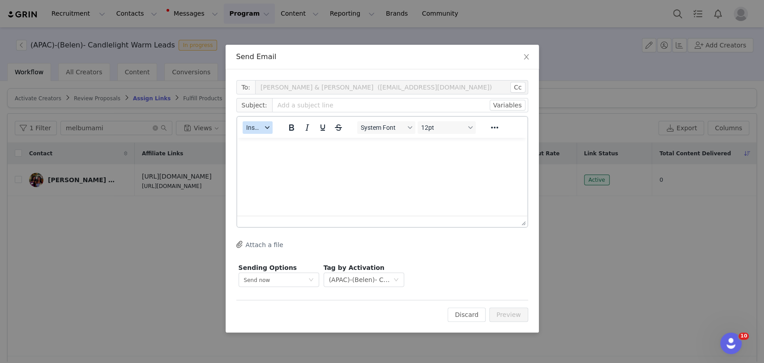
click at [264, 126] on div "button" at bounding box center [266, 127] width 7 height 4
click at [275, 141] on div "Insert Template" at bounding box center [290, 143] width 81 height 11
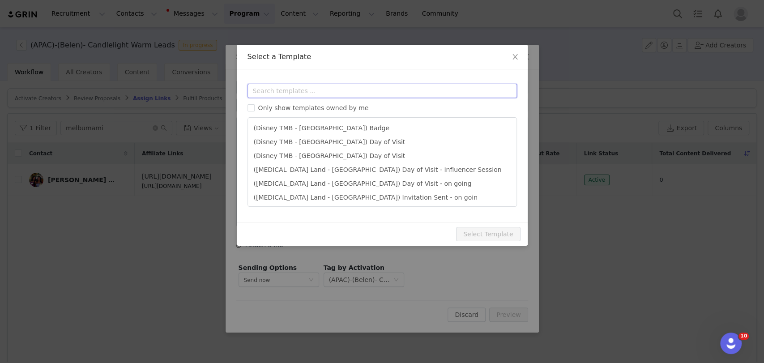
click at [275, 92] on input "text" at bounding box center [382, 91] width 269 height 14
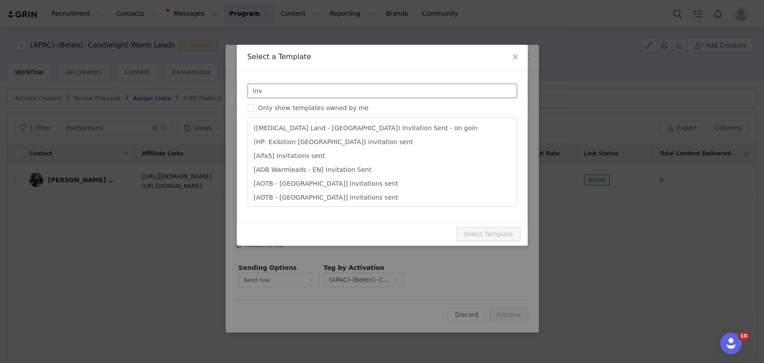
drag, startPoint x: 267, startPoint y: 90, endPoint x: 236, endPoint y: 88, distance: 31.0
click at [237, 88] on div "Templates inv Only show templates owned by me (Dopamine Land - São Paulo) Invit…" at bounding box center [382, 145] width 291 height 153
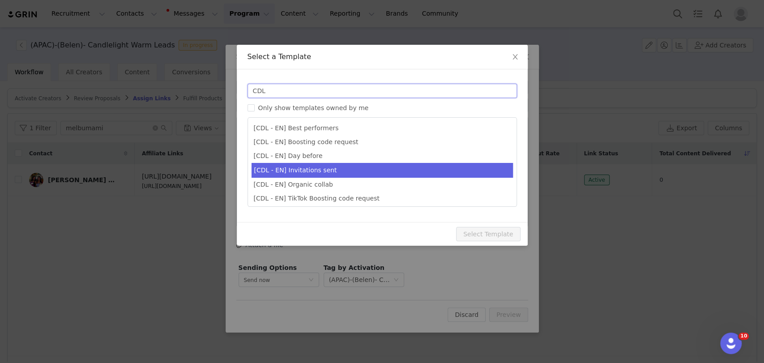
type input "CDL"
click at [292, 168] on li "[CDL - EN] Invitations sent" at bounding box center [382, 170] width 261 height 15
type input "Your invitations for Candlelight have been requested! 🕯️✨"
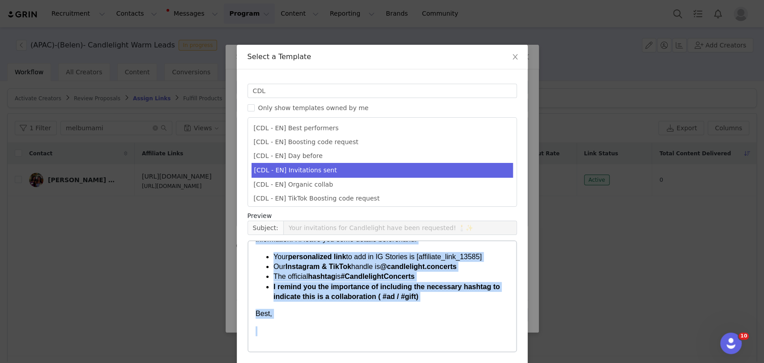
scroll to position [34, 0]
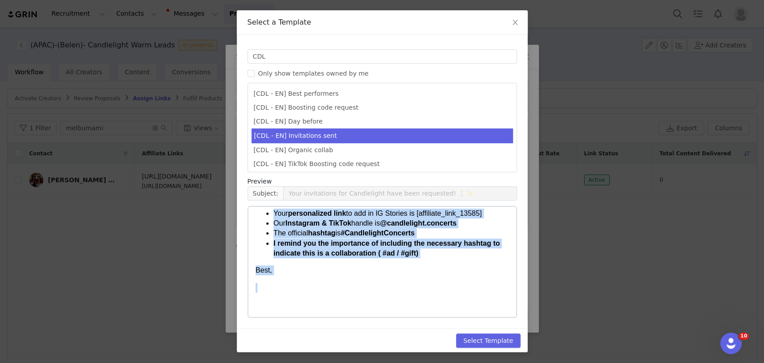
drag, startPoint x: 257, startPoint y: 217, endPoint x: 378, endPoint y: 276, distance: 135.5
click at [378, 276] on body "Hi [first_name]! I have already requested your invitations for concert (date, t…" at bounding box center [381, 204] width 253 height 214
copy body "Hi [first_name]! I have already requested your invitations for concert (date, t…"
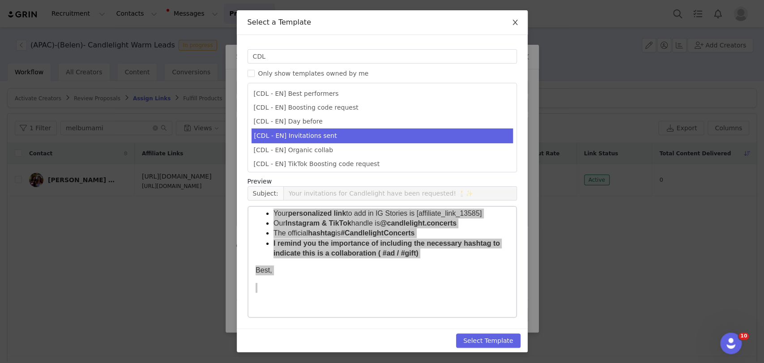
click at [513, 23] on icon "icon: close" at bounding box center [515, 22] width 7 height 7
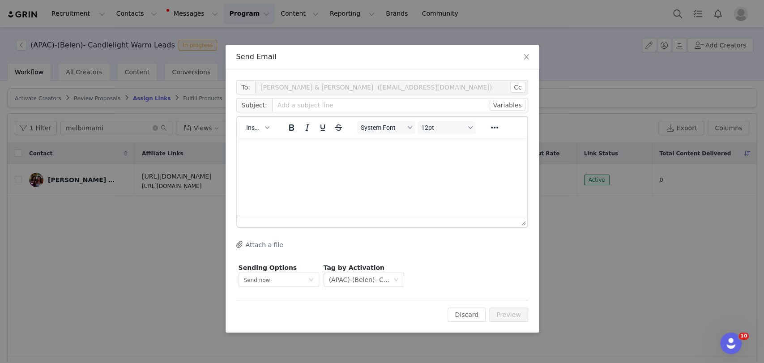
scroll to position [0, 0]
click at [530, 55] on span "Close" at bounding box center [526, 57] width 25 height 25
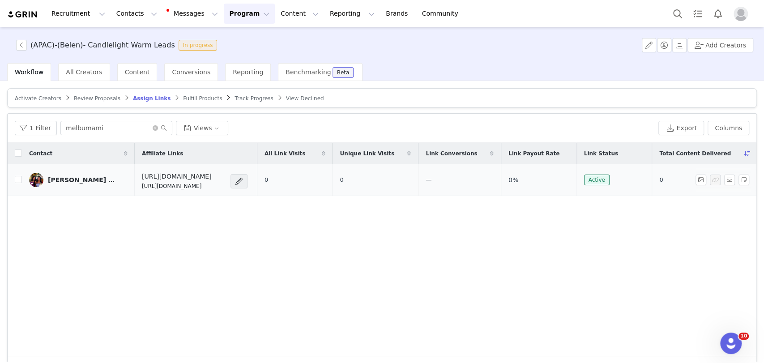
drag, startPoint x: 233, startPoint y: 187, endPoint x: 117, endPoint y: 189, distance: 116.0
click at [135, 189] on td "https://candlelightexperience.com/ https://glnk.io/z15l/candlelightxmelbumami" at bounding box center [196, 180] width 122 height 32
copy p "https://glnk.io/z15l/candlelightxmelbumami"
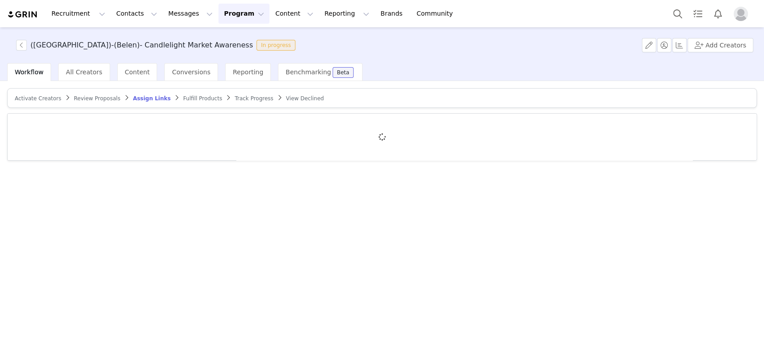
click at [47, 95] on span "Activate Creators" at bounding box center [38, 98] width 47 height 6
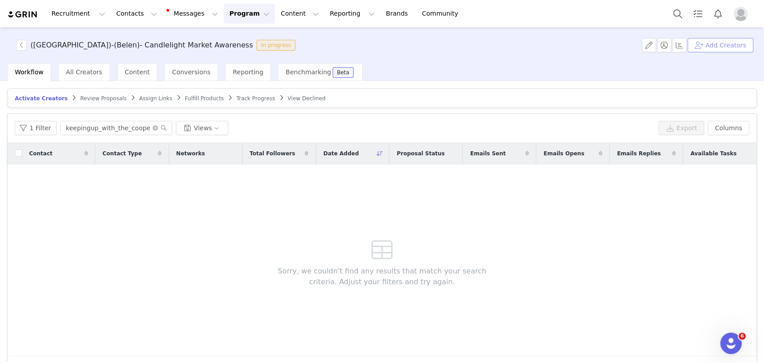
click at [722, 38] on button "Add Creators" at bounding box center [721, 45] width 66 height 14
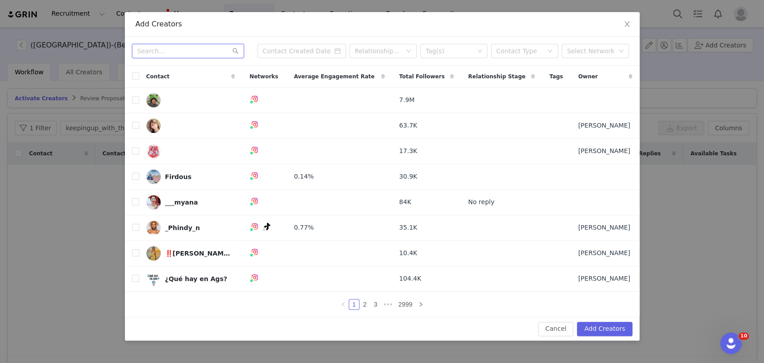
click at [180, 55] on input "text" at bounding box center [188, 51] width 112 height 14
paste input "annarosecunningham"
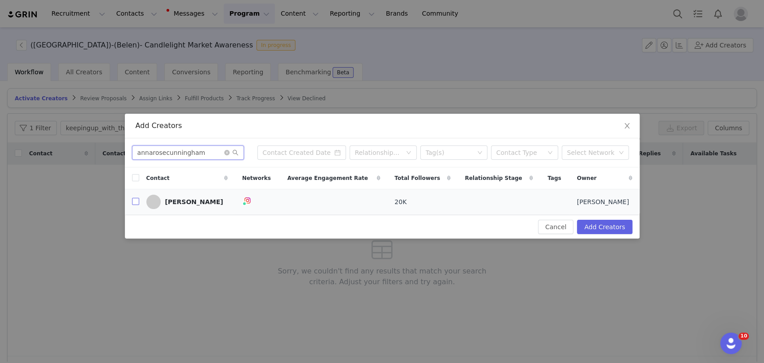
type input "annarosecunningham"
click at [133, 201] on input "checkbox" at bounding box center [135, 201] width 7 height 7
checkbox input "true"
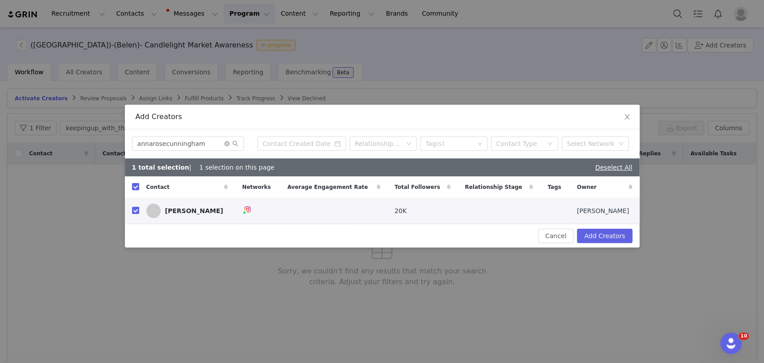
click at [612, 221] on td "[PERSON_NAME]" at bounding box center [605, 211] width 70 height 26
click at [611, 237] on button "Add Creators" at bounding box center [604, 236] width 55 height 14
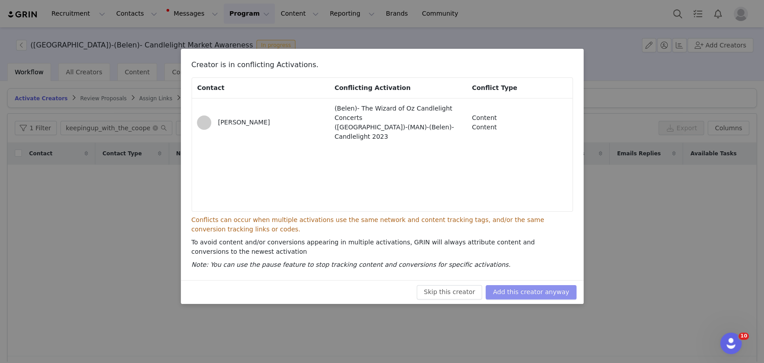
click at [534, 291] on button "Add this creator anyway" at bounding box center [531, 292] width 90 height 14
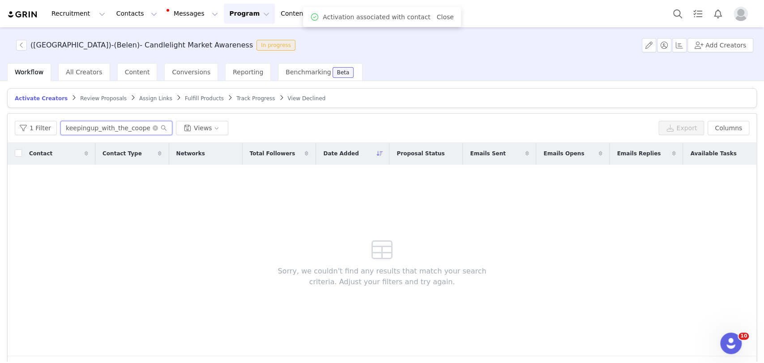
click at [106, 128] on input "keepingup_with_the_coopers_" at bounding box center [116, 128] width 112 height 14
click at [153, 125] on icon "icon: close-circle" at bounding box center [155, 127] width 5 height 5
click at [112, 131] on input "text" at bounding box center [116, 128] width 112 height 14
paste input "annarosecunningham"
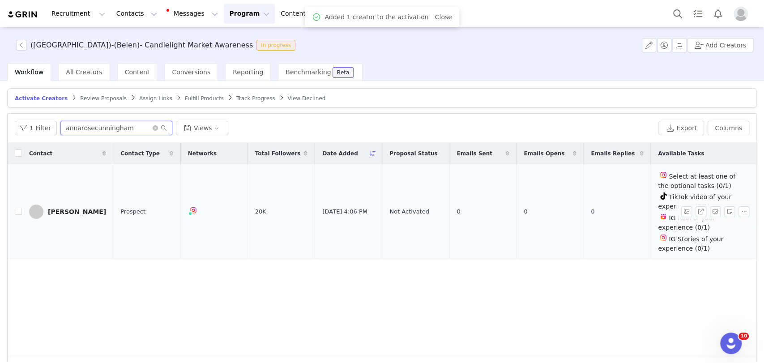
type input "annarosecunningham"
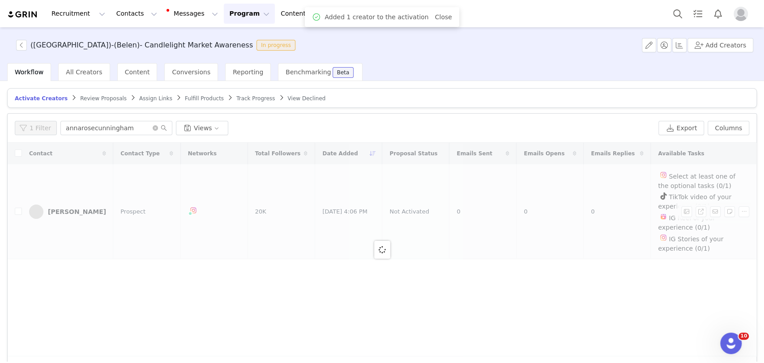
click at [19, 210] on div at bounding box center [382, 250] width 749 height 214
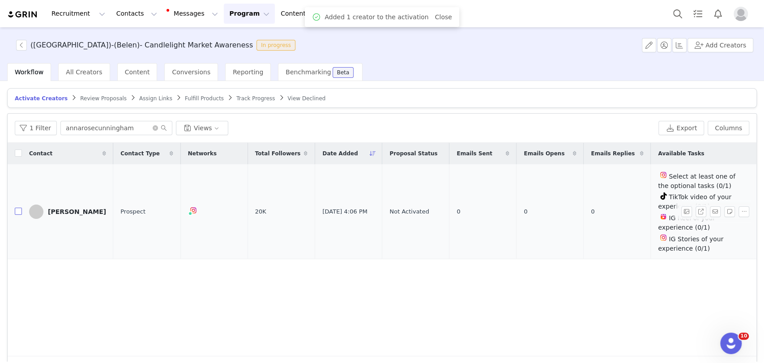
click at [19, 210] on input "checkbox" at bounding box center [18, 211] width 7 height 7
checkbox input "true"
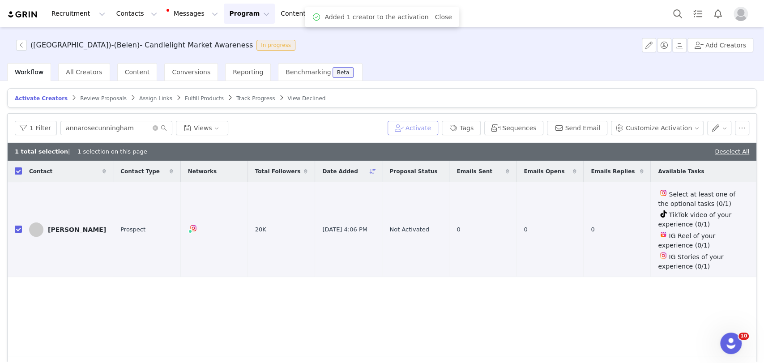
click at [438, 124] on button "Activate" at bounding box center [413, 128] width 51 height 14
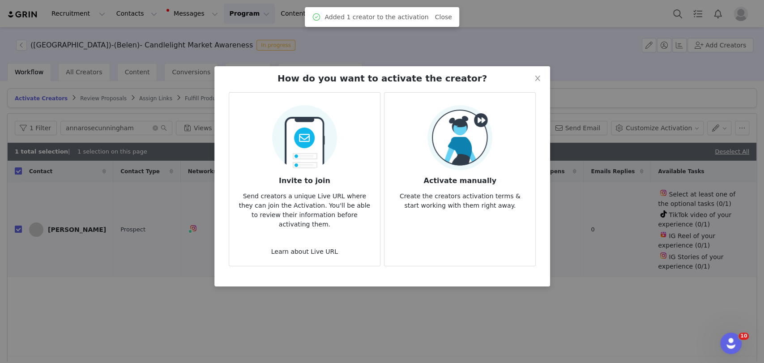
click at [458, 130] on img at bounding box center [460, 137] width 65 height 65
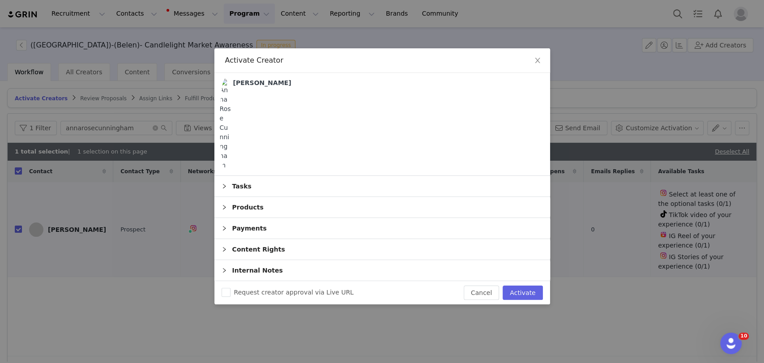
click at [521, 245] on div "Content Rights" at bounding box center [382, 249] width 336 height 21
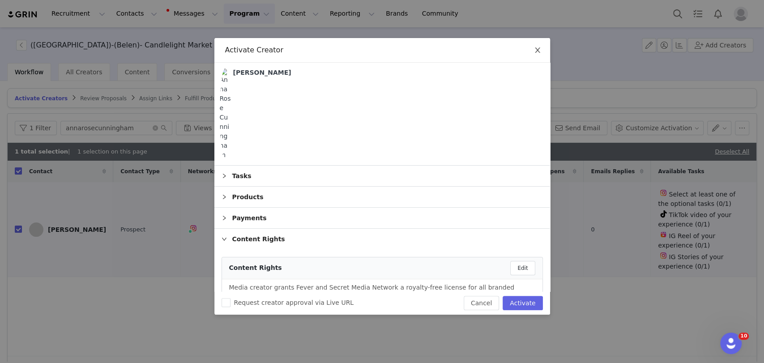
click at [540, 47] on icon "icon: close" at bounding box center [537, 50] width 7 height 7
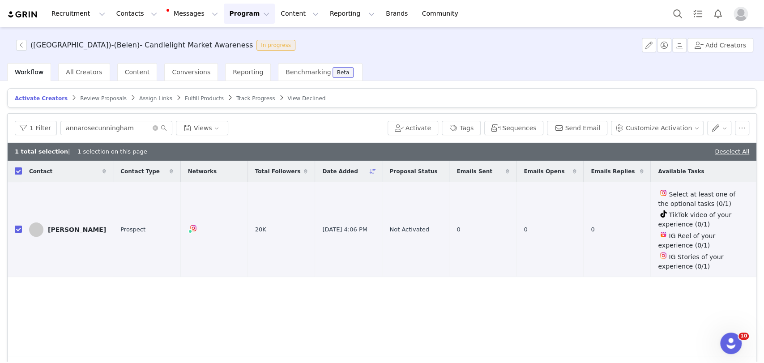
click at [434, 136] on div "1 Filter annarosecunningham Views Activate Tags Sequences Send Email Customize …" at bounding box center [382, 128] width 749 height 29
click at [431, 128] on button "Activate" at bounding box center [413, 128] width 51 height 14
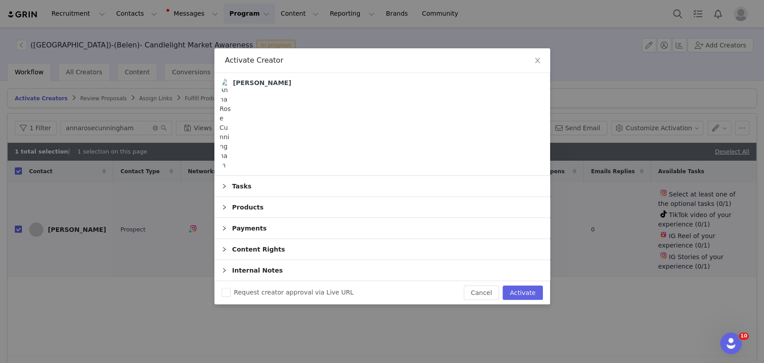
click at [506, 252] on div "Content Rights" at bounding box center [382, 249] width 336 height 21
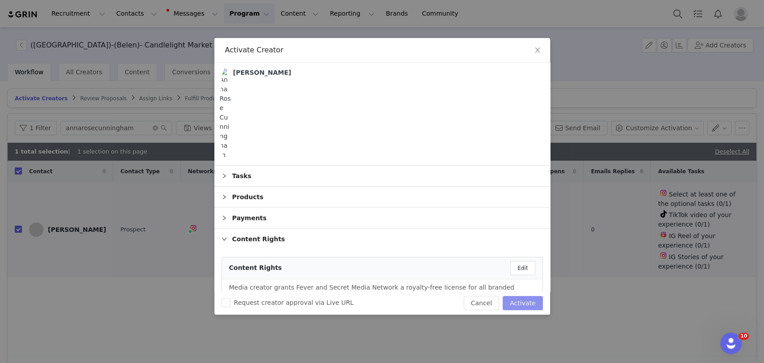
click at [533, 302] on button "Activate" at bounding box center [523, 303] width 40 height 14
checkbox input "false"
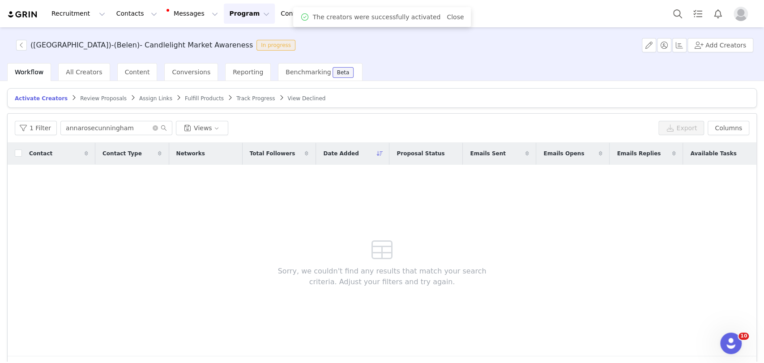
click at [139, 96] on span "Assign Links" at bounding box center [155, 98] width 33 height 6
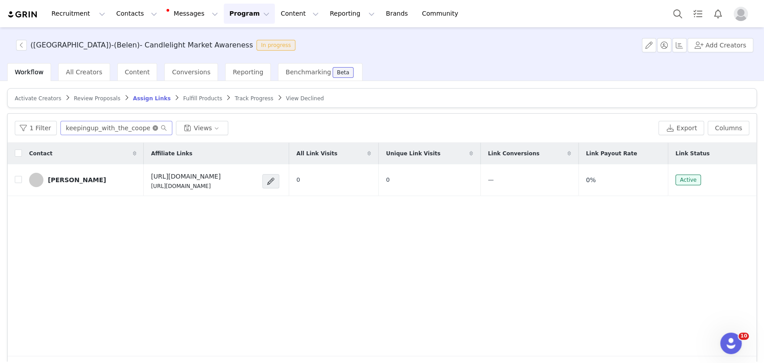
click at [153, 127] on icon "icon: close-circle" at bounding box center [155, 127] width 5 height 5
click at [89, 127] on input "text" at bounding box center [116, 128] width 112 height 14
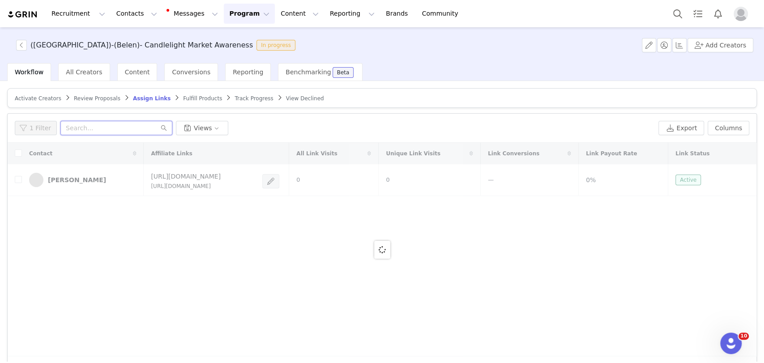
paste input "annarosecunningham"
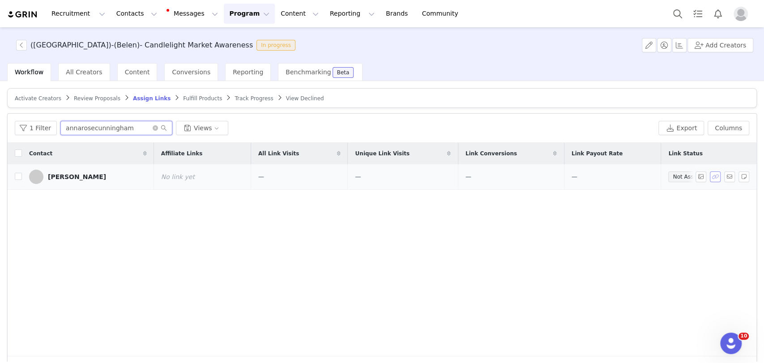
type input "annarosecunningham"
click at [710, 172] on button "button" at bounding box center [715, 176] width 11 height 11
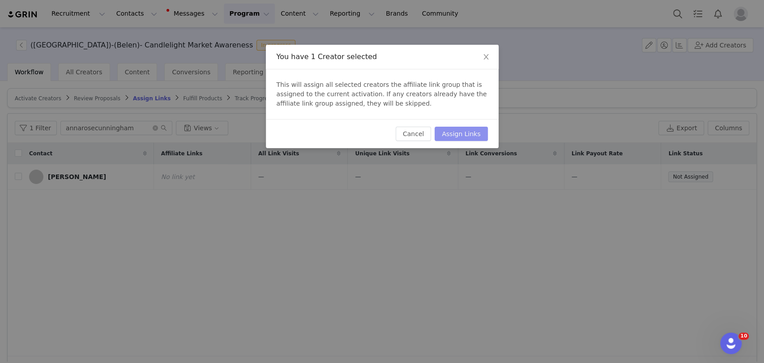
click at [460, 131] on button "Assign Links" at bounding box center [461, 134] width 53 height 14
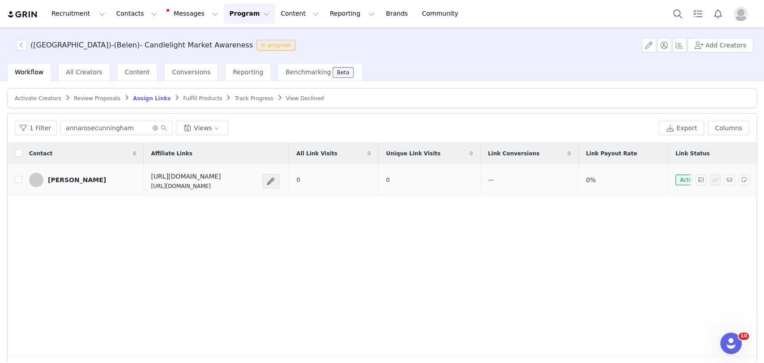
drag, startPoint x: 301, startPoint y: 191, endPoint x: 142, endPoint y: 183, distance: 158.7
click at [144, 183] on td "[URL][DOMAIN_NAME] [URL][DOMAIN_NAME]" at bounding box center [216, 180] width 145 height 32
copy p "[URL][DOMAIN_NAME]"
click at [724, 177] on button "button" at bounding box center [729, 180] width 11 height 11
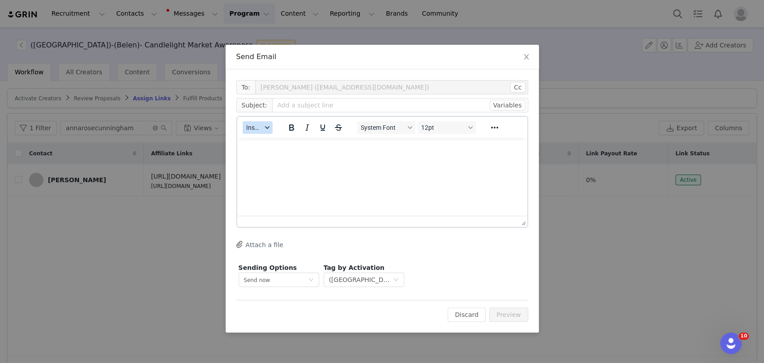
drag, startPoint x: 261, startPoint y: 130, endPoint x: 267, endPoint y: 132, distance: 6.5
click at [261, 130] on span "Insert" at bounding box center [254, 127] width 16 height 7
click at [270, 141] on div "Insert Template" at bounding box center [290, 143] width 81 height 11
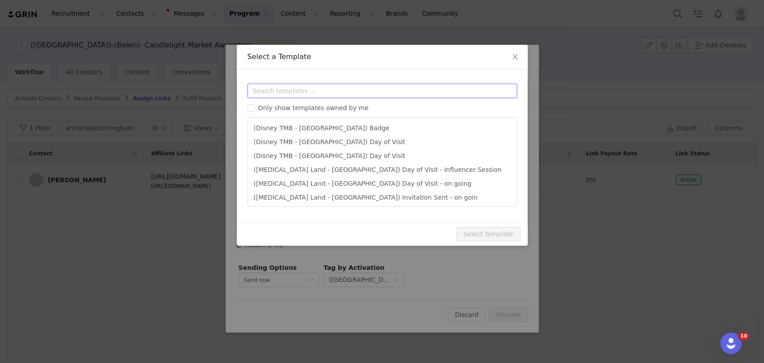
click at [276, 94] on input "text" at bounding box center [382, 91] width 269 height 14
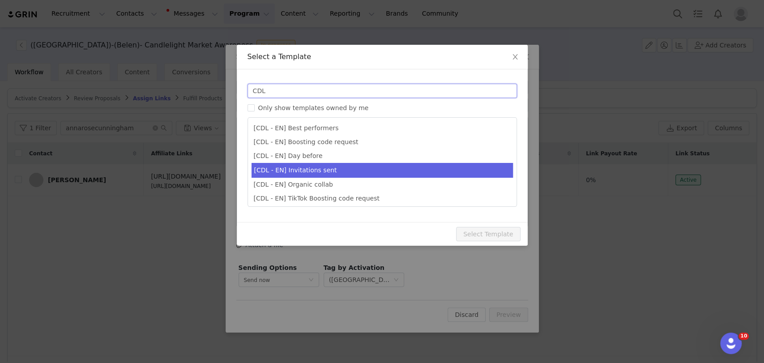
type input "CDL"
click at [310, 169] on li "[CDL - EN] Invitations sent" at bounding box center [382, 170] width 261 height 15
type input "Your invitations for Candlelight have been requested! 🕯️✨"
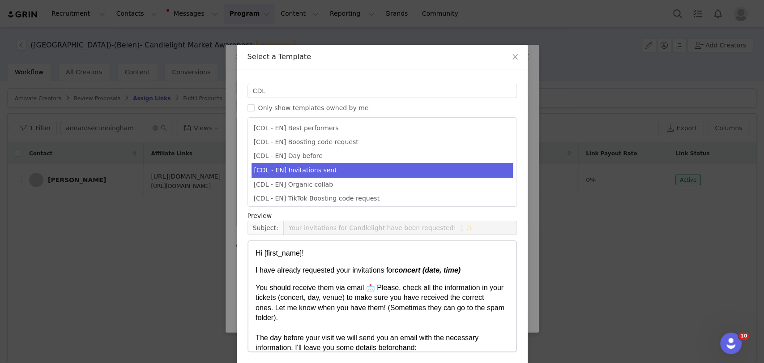
scroll to position [34, 0]
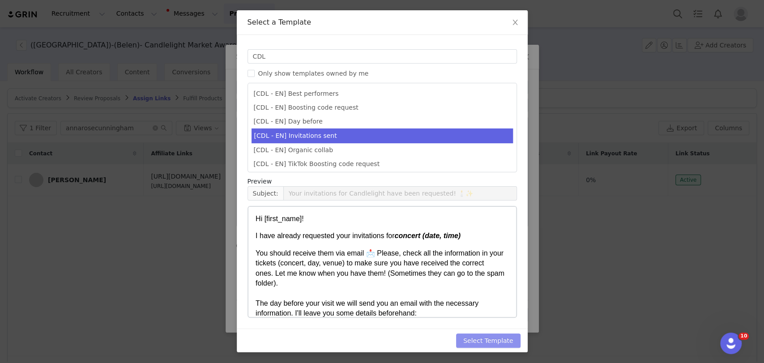
click at [494, 336] on button "Select Template" at bounding box center [488, 341] width 64 height 14
type input "Your invitations for Candlelight have been requested! 🕯️✨"
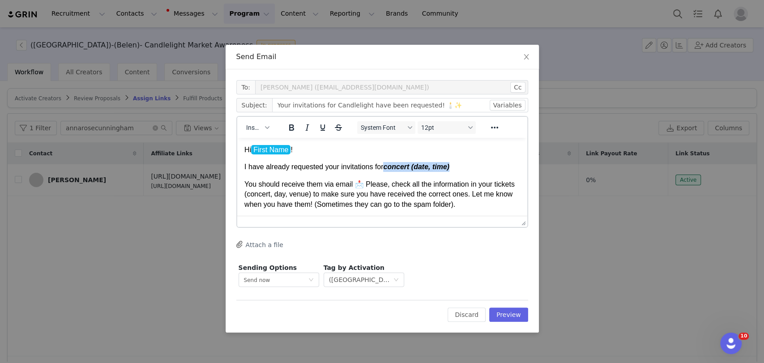
drag, startPoint x: 472, startPoint y: 167, endPoint x: 384, endPoint y: 165, distance: 88.6
click at [384, 165] on p "I have already requested your invitations for concert (date, time)" at bounding box center [382, 167] width 276 height 10
paste body "Rich Text Area. Press ALT-0 for help."
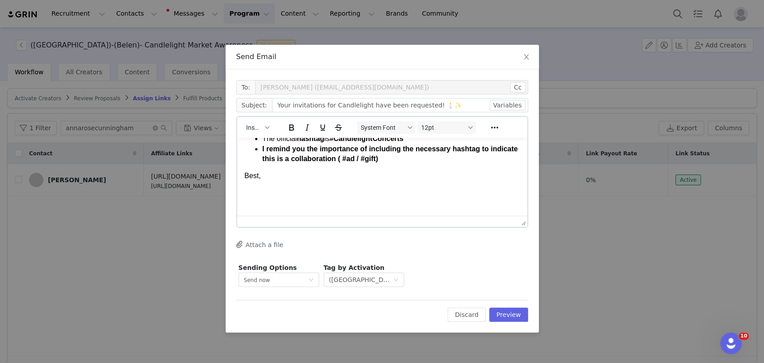
scroll to position [150, 0]
click at [301, 193] on div "Rich Text Area. Press ALT-0 for help." at bounding box center [382, 195] width 276 height 27
click at [275, 185] on p "Rich Text Area. Press ALT-0 for help." at bounding box center [382, 187] width 276 height 10
click at [252, 119] on div "Insert" at bounding box center [257, 127] width 41 height 17
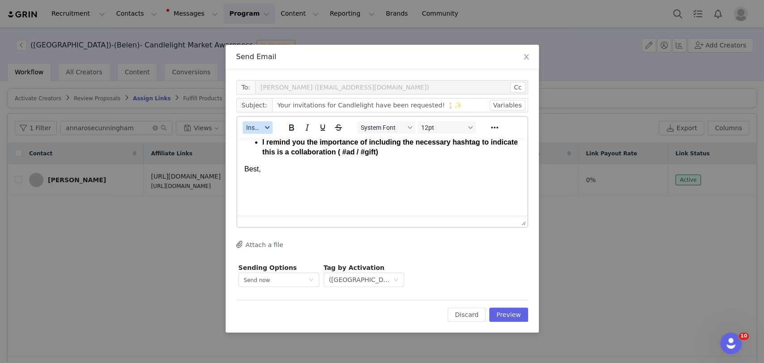
click at [252, 126] on span "Insert" at bounding box center [254, 127] width 16 height 7
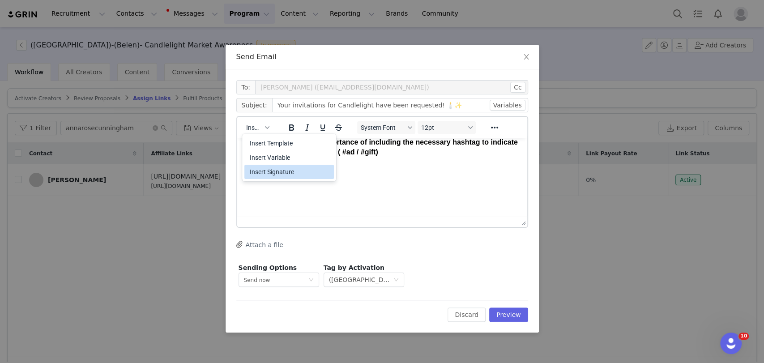
click at [266, 169] on div "Insert Signature" at bounding box center [290, 172] width 81 height 11
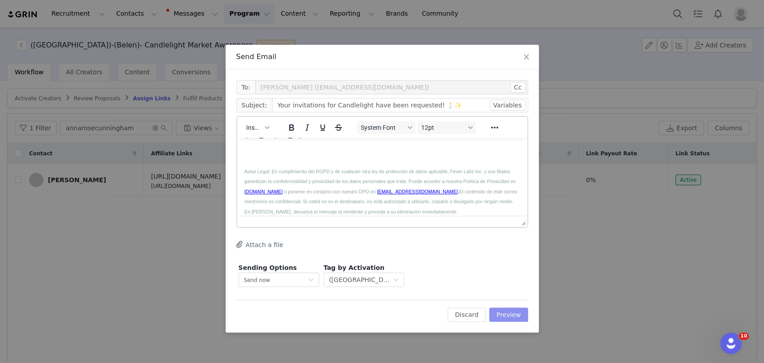
click at [516, 311] on button "Preview" at bounding box center [508, 315] width 39 height 14
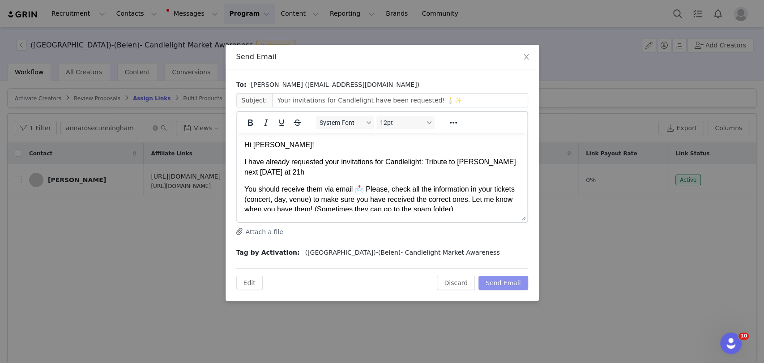
scroll to position [0, 0]
click at [501, 280] on button "Send Email" at bounding box center [504, 283] width 50 height 14
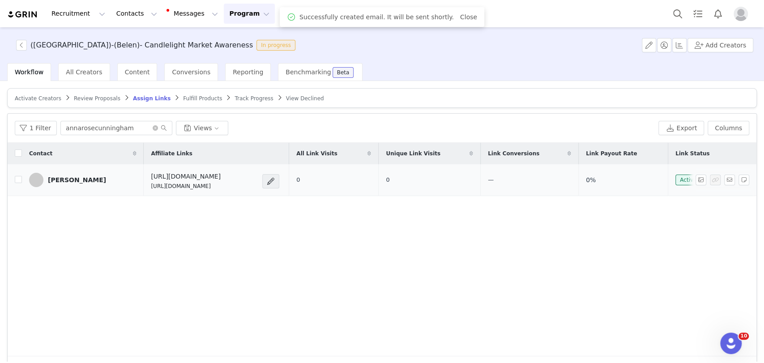
drag, startPoint x: 300, startPoint y: 183, endPoint x: 143, endPoint y: 187, distance: 157.2
click at [144, 187] on td "[URL][DOMAIN_NAME] [URL][DOMAIN_NAME]" at bounding box center [216, 180] width 145 height 32
copy p "[URL][DOMAIN_NAME]"
click at [724, 177] on button "button" at bounding box center [729, 180] width 11 height 11
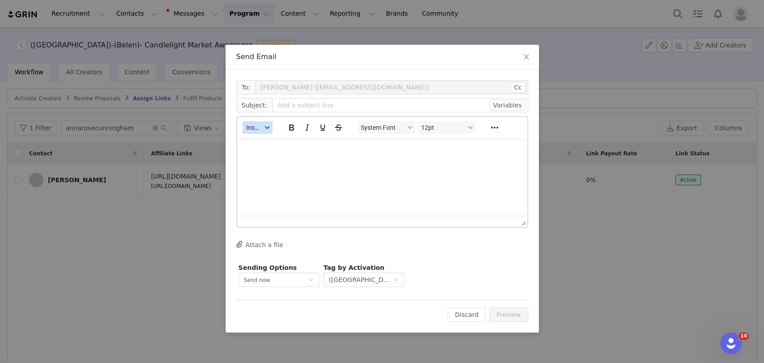
click at [253, 129] on span "Insert" at bounding box center [254, 127] width 16 height 7
click at [265, 143] on div "Insert Template" at bounding box center [290, 143] width 81 height 11
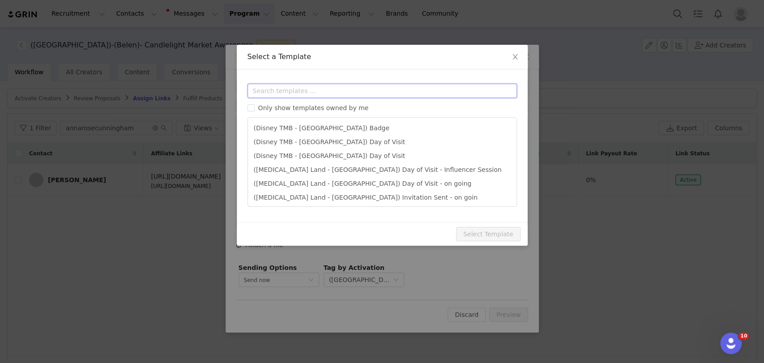
click at [261, 97] on input "text" at bounding box center [382, 91] width 269 height 14
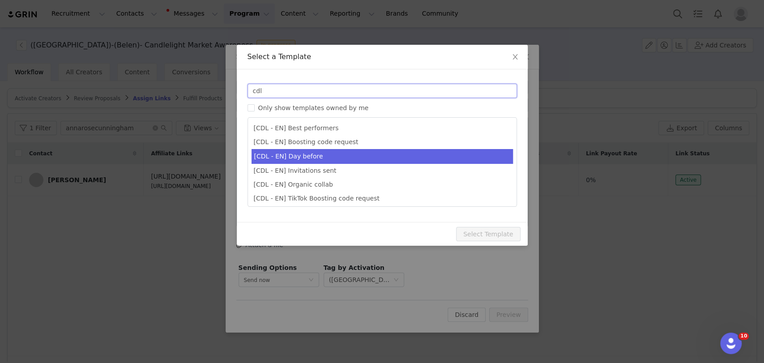
type input "cdl"
click at [272, 151] on li "[CDL - EN] Day before" at bounding box center [382, 156] width 261 height 15
type input "Your Candlelight Concert is almost here! 🕯️"
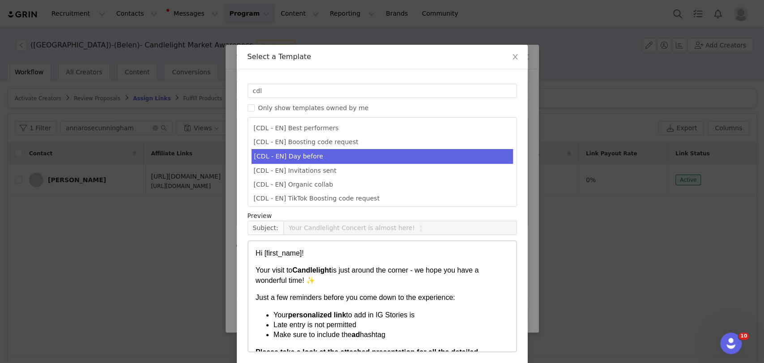
scroll to position [34, 0]
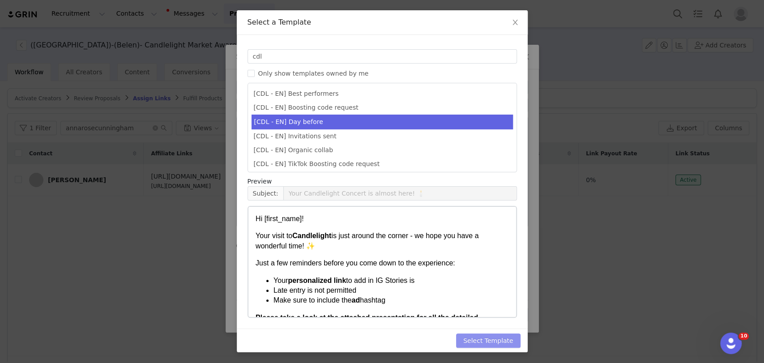
click at [500, 338] on button "Select Template" at bounding box center [488, 341] width 64 height 14
type input "Your Candlelight Concert is almost here! 🕯️"
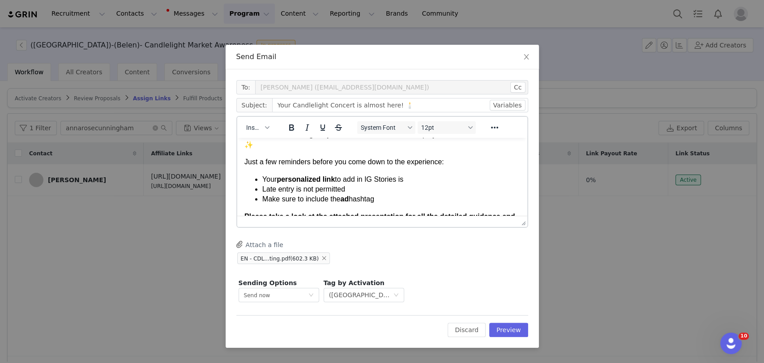
scroll to position [50, 0]
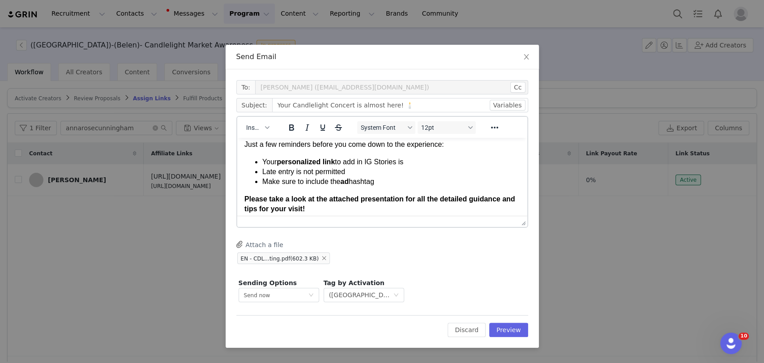
click at [419, 165] on li "Your personalized link to add in IG Stories is" at bounding box center [391, 162] width 258 height 10
click at [407, 161] on li "Your personalized link to add in IG Stories is" at bounding box center [391, 162] width 258 height 10
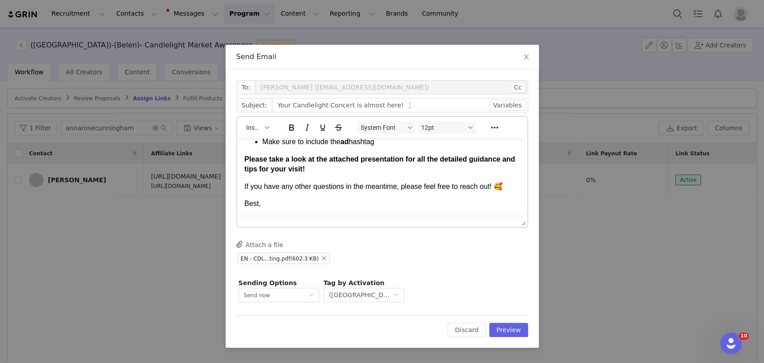
click at [286, 196] on body "Hi First Name ! Your visit to [GEOGRAPHIC_DATA] is just around the corner - we …" at bounding box center [382, 132] width 276 height 153
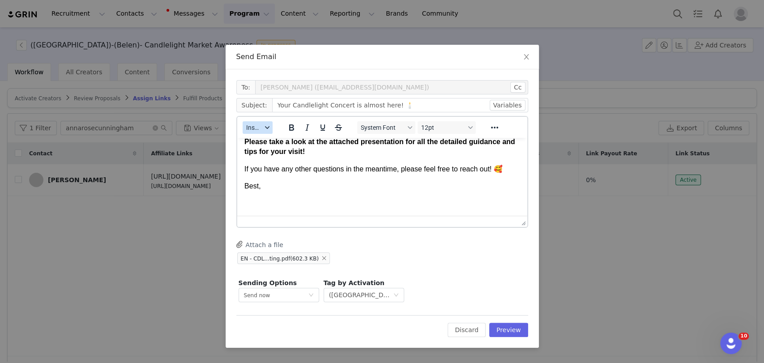
click at [252, 130] on span "Insert" at bounding box center [254, 127] width 16 height 7
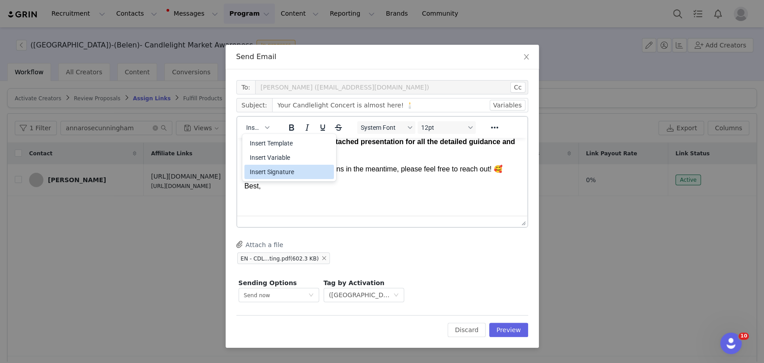
click at [261, 174] on div "Insert Signature" at bounding box center [290, 172] width 81 height 11
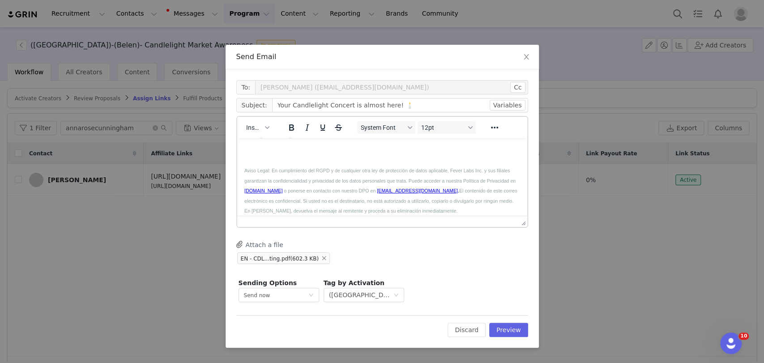
scroll to position [0, 0]
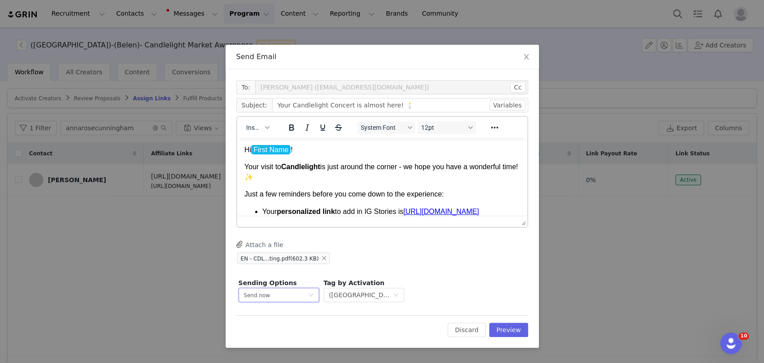
click at [294, 293] on div "Send now" at bounding box center [276, 294] width 64 height 13
click at [267, 326] on span "Schedule for later" at bounding box center [268, 328] width 48 height 6
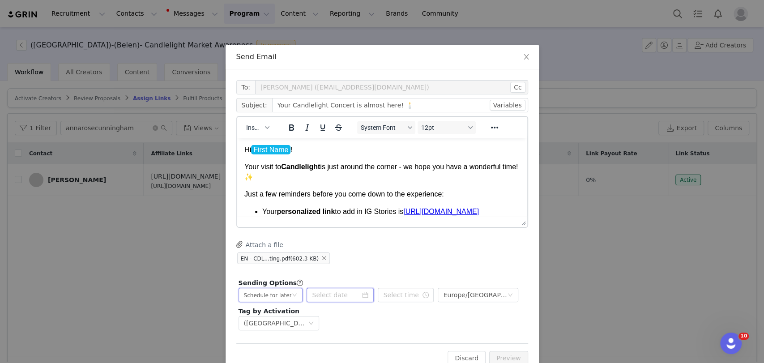
click at [328, 294] on input at bounding box center [340, 295] width 67 height 14
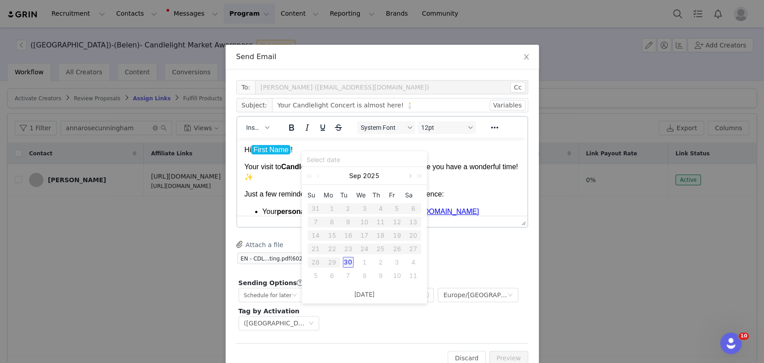
click at [409, 177] on link at bounding box center [410, 176] width 8 height 18
click at [379, 221] on div "9" at bounding box center [380, 222] width 11 height 11
type input "[DATE]"
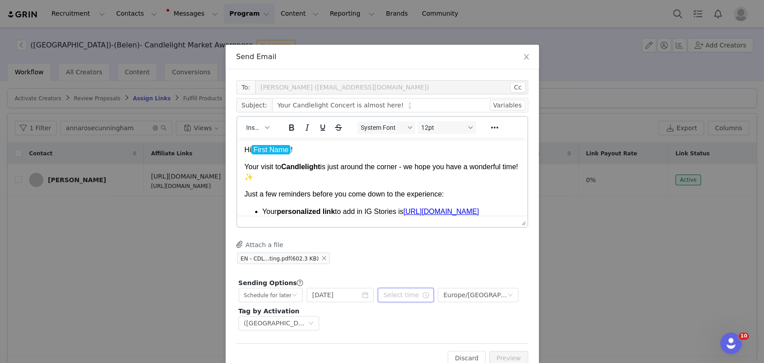
click at [388, 295] on input "text" at bounding box center [406, 295] width 56 height 14
click at [435, 223] on li "pm" at bounding box center [435, 224] width 25 height 14
type input "6:10 pm"
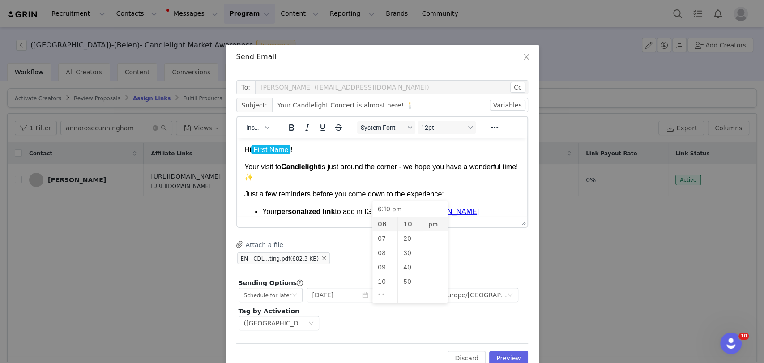
click at [487, 257] on div "EN - CDL...ting.pdf (602.3 KB)" at bounding box center [382, 258] width 292 height 13
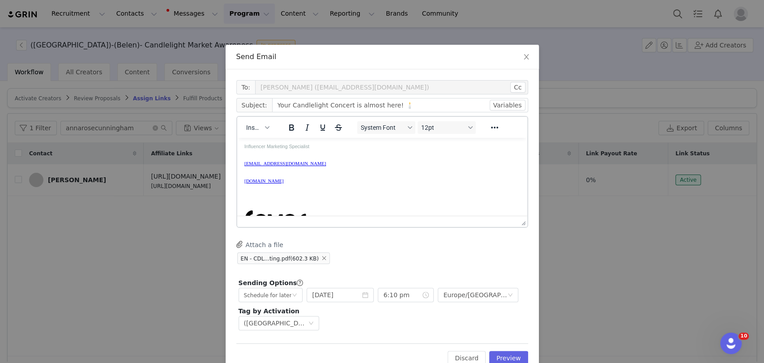
scroll to position [307, 0]
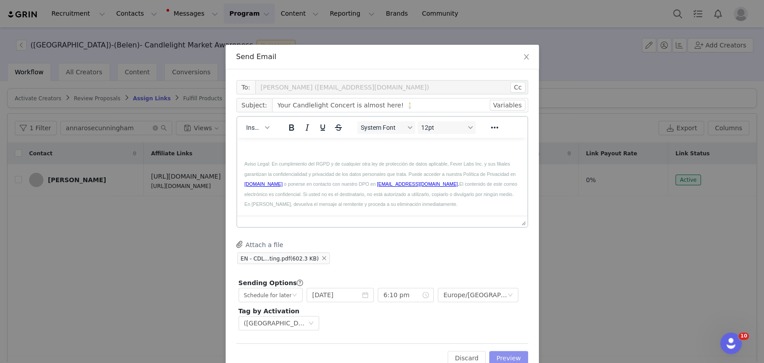
click at [507, 354] on button "Preview" at bounding box center [508, 358] width 39 height 14
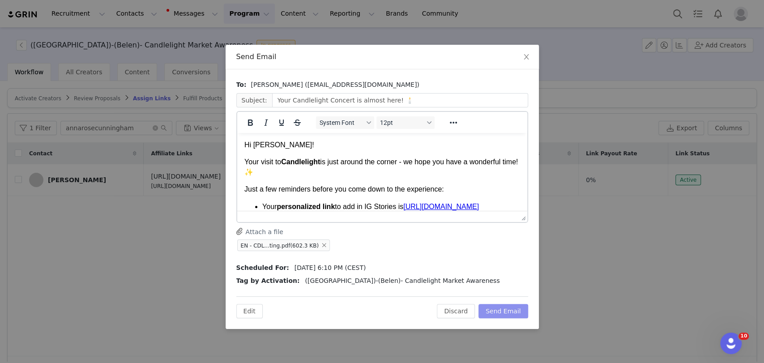
scroll to position [0, 0]
click at [513, 309] on button "Send Email" at bounding box center [504, 311] width 50 height 14
